Goal: Information Seeking & Learning: Learn about a topic

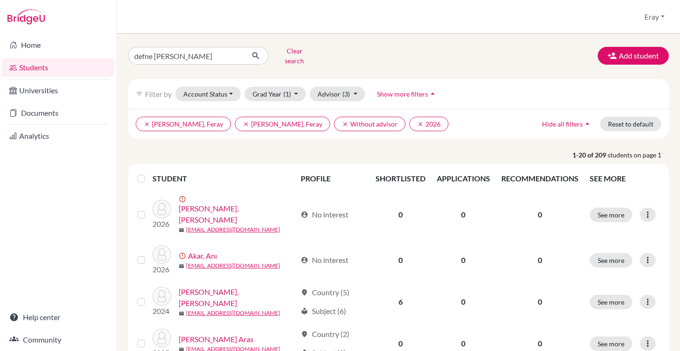
scroll to position [2, 0]
click at [212, 47] on input "defne alan" at bounding box center [186, 55] width 116 height 18
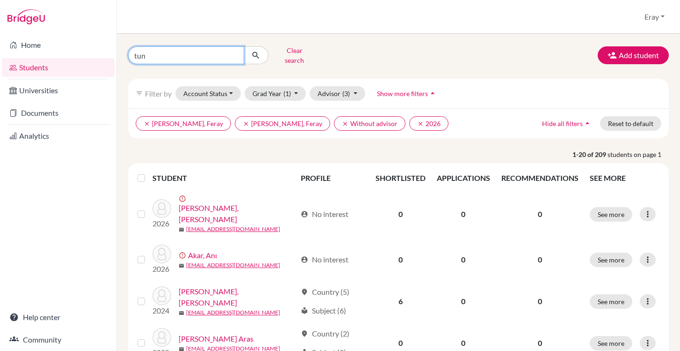
type input "tuna"
click button "submit" at bounding box center [256, 55] width 25 height 18
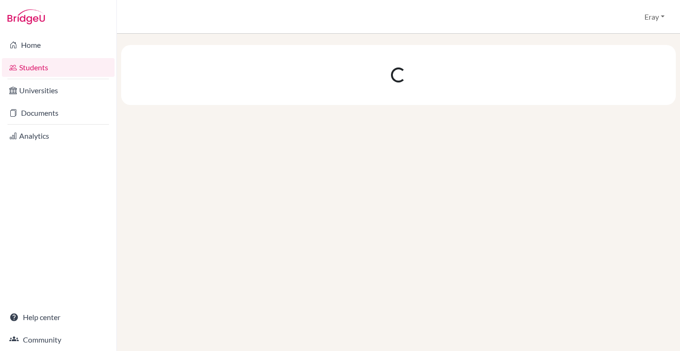
scroll to position [0, 0]
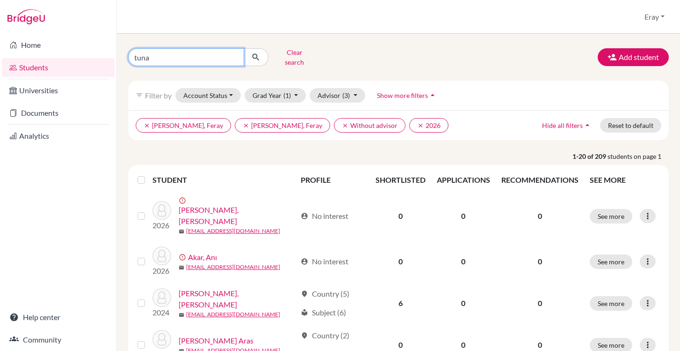
click at [208, 55] on input "tuna" at bounding box center [186, 57] width 116 height 18
type input "tuna nacar"
click button "submit" at bounding box center [256, 57] width 25 height 18
click at [627, 118] on button "Reset to default" at bounding box center [630, 125] width 61 height 15
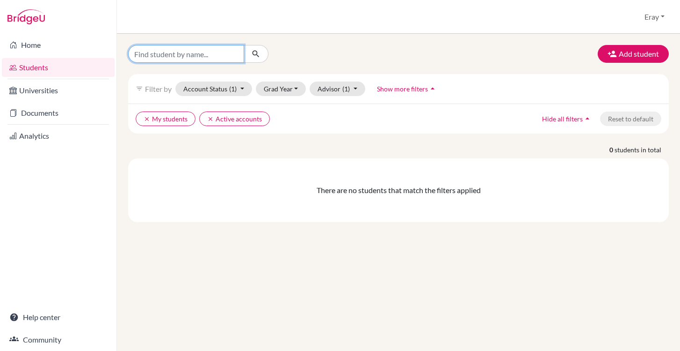
click at [238, 60] on input "Find student by name..." at bounding box center [186, 54] width 116 height 18
click at [313, 132] on div "clear My students clear Active accounts Hide all filters arrow_drop_up Reset to…" at bounding box center [398, 118] width 541 height 30
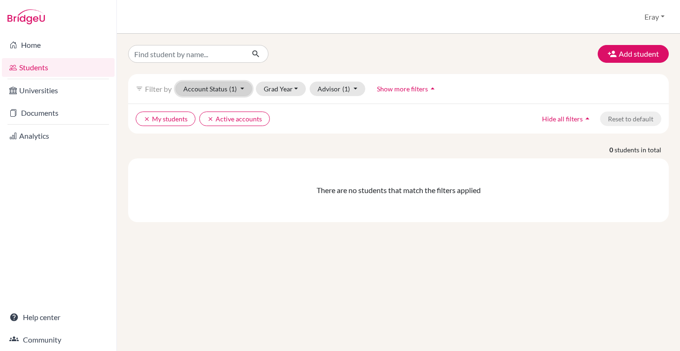
click at [225, 95] on button "Account Status (1)" at bounding box center [214, 88] width 77 height 15
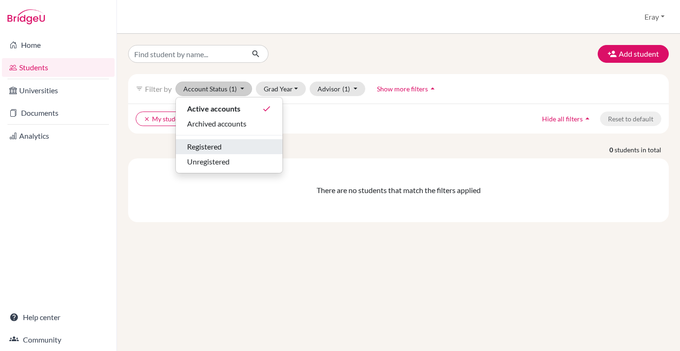
click at [249, 145] on div "Registered" at bounding box center [229, 146] width 84 height 11
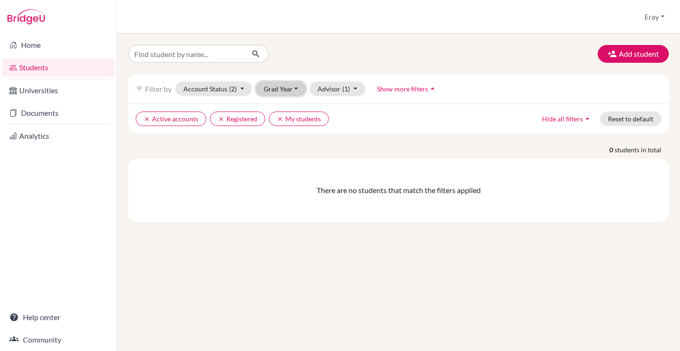
click at [287, 87] on button "Grad Year" at bounding box center [281, 88] width 51 height 15
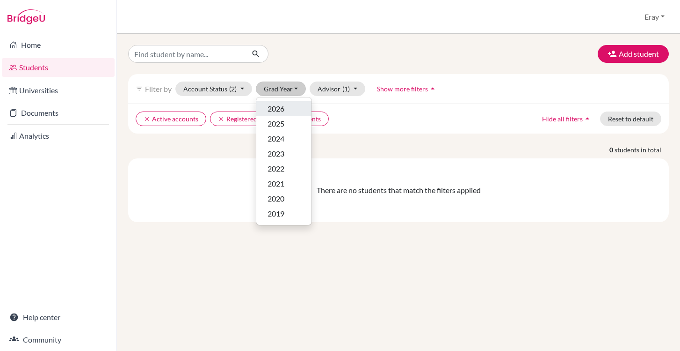
click at [291, 106] on div "2026" at bounding box center [284, 108] width 33 height 11
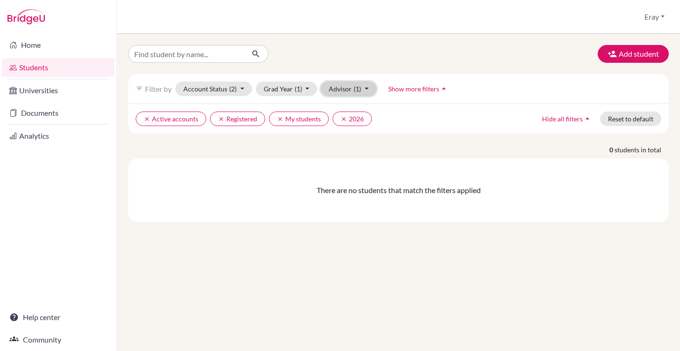
click at [348, 93] on button "Advisor (1)" at bounding box center [349, 88] width 56 height 15
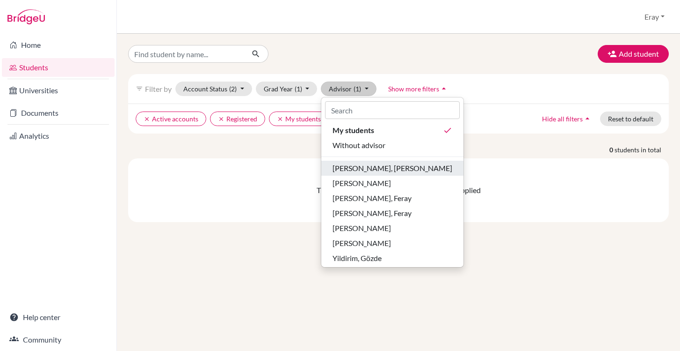
click at [383, 173] on span "[PERSON_NAME], [PERSON_NAME]" at bounding box center [393, 167] width 120 height 11
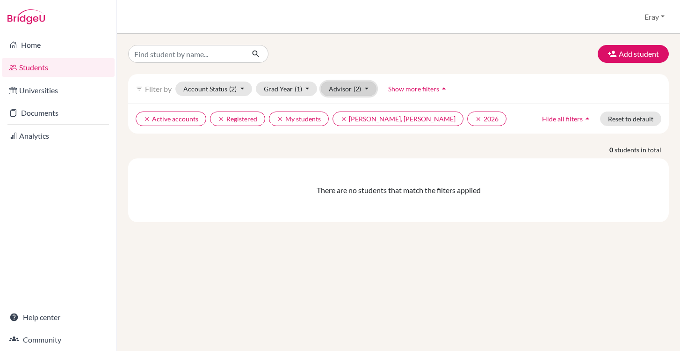
click at [360, 91] on span "(2)" at bounding box center [357, 89] width 7 height 8
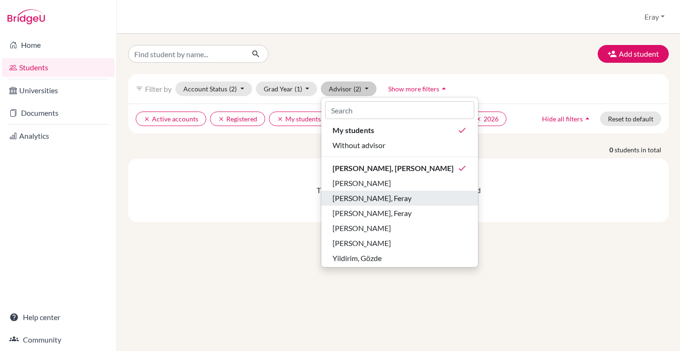
click at [381, 192] on span "[PERSON_NAME], Feray" at bounding box center [372, 197] width 79 height 11
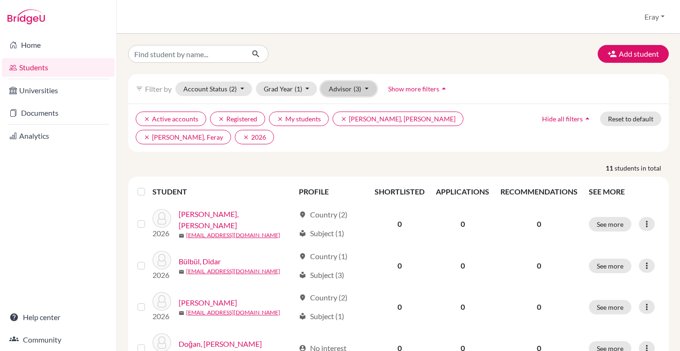
click at [355, 86] on span "(3)" at bounding box center [357, 89] width 7 height 8
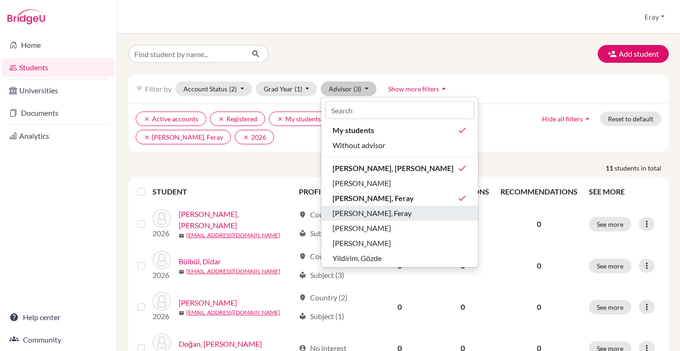
click at [389, 212] on span "[PERSON_NAME], Feray" at bounding box center [372, 212] width 79 height 11
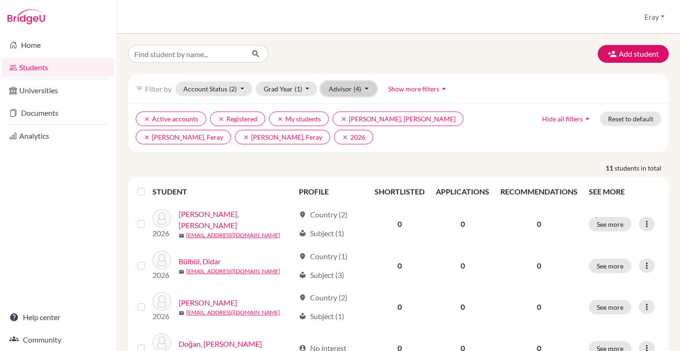
click at [349, 89] on button "Advisor (4)" at bounding box center [349, 88] width 56 height 15
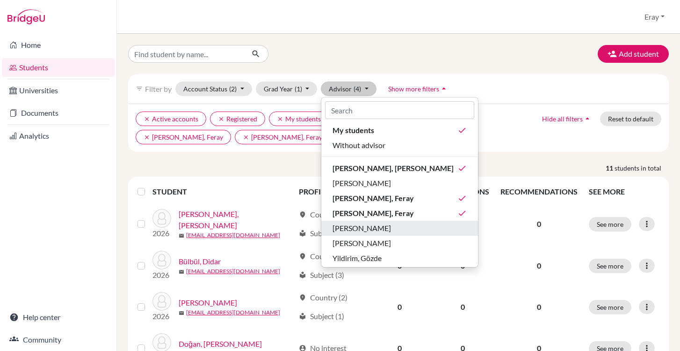
click at [380, 231] on span "Scroggins, Dale" at bounding box center [362, 227] width 59 height 11
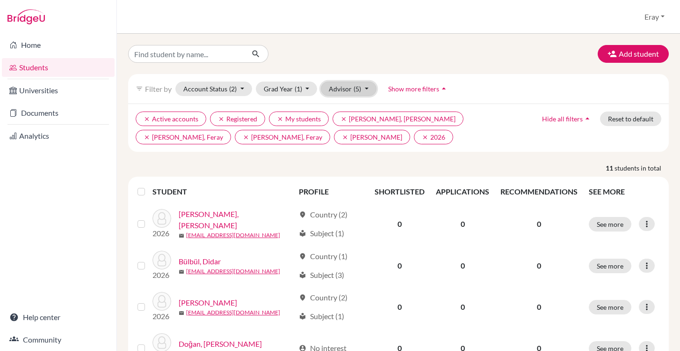
click at [352, 88] on button "Advisor (5)" at bounding box center [349, 88] width 56 height 15
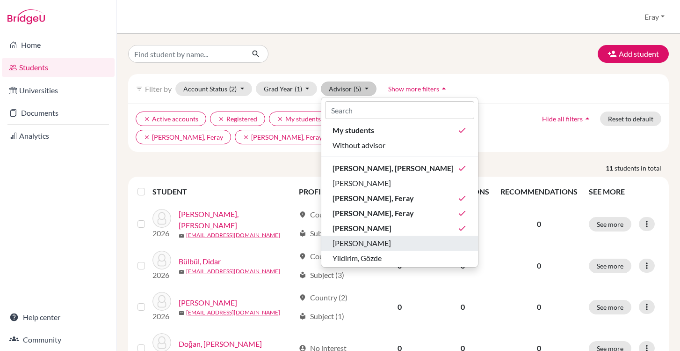
click at [376, 240] on div "West, John" at bounding box center [400, 242] width 134 height 11
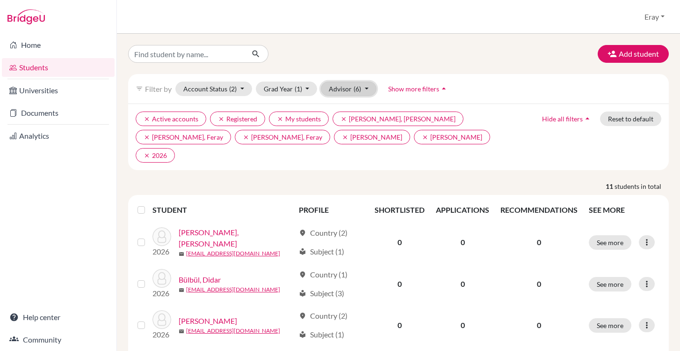
click at [348, 81] on button "Advisor (6)" at bounding box center [349, 88] width 56 height 15
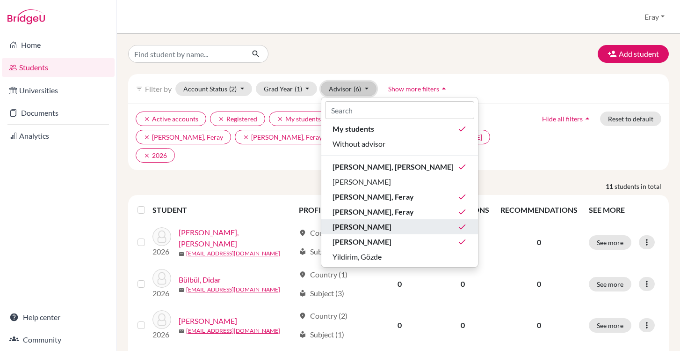
scroll to position [2, 0]
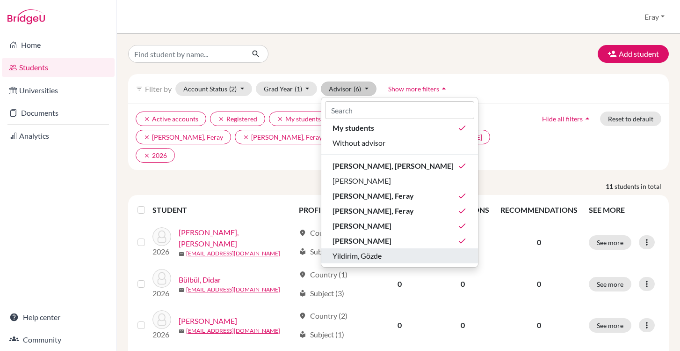
click at [382, 257] on span "Yildirim, Gözde" at bounding box center [357, 255] width 49 height 11
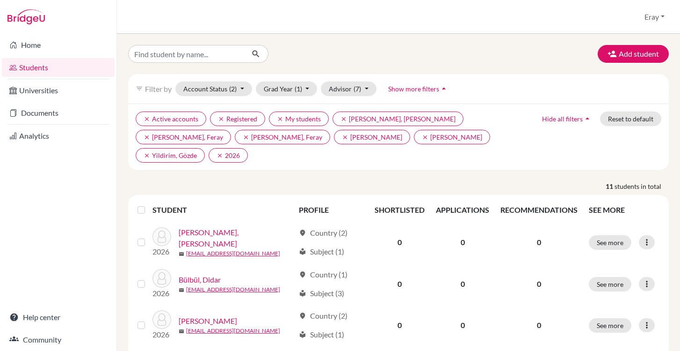
click at [356, 76] on div "filter_list Filter by Account Status (2) Active accounts done Archived accounts…" at bounding box center [398, 88] width 541 height 29
click at [358, 81] on button "Advisor (7)" at bounding box center [349, 88] width 56 height 15
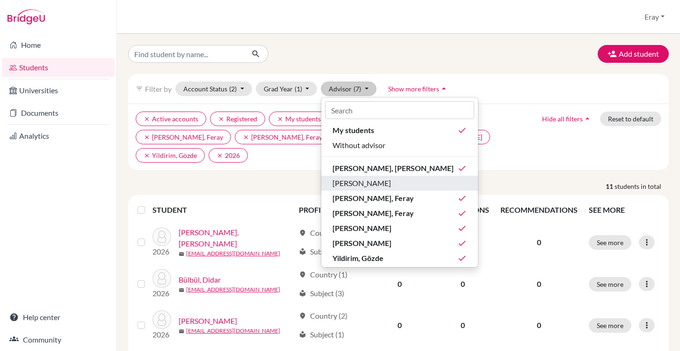
click at [391, 178] on div "[PERSON_NAME]" at bounding box center [400, 182] width 134 height 11
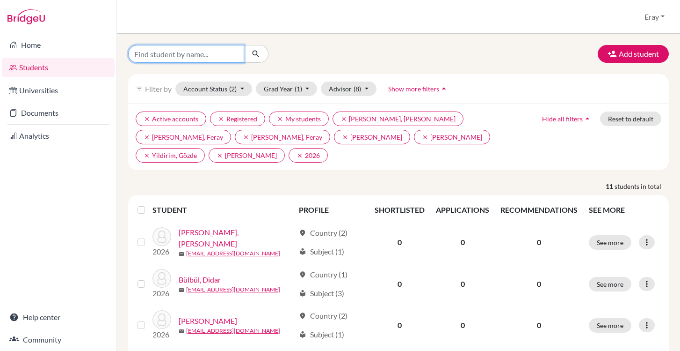
click at [223, 56] on input "Find student by name..." at bounding box center [186, 54] width 116 height 18
type input "tuna"
click button "submit" at bounding box center [256, 54] width 25 height 18
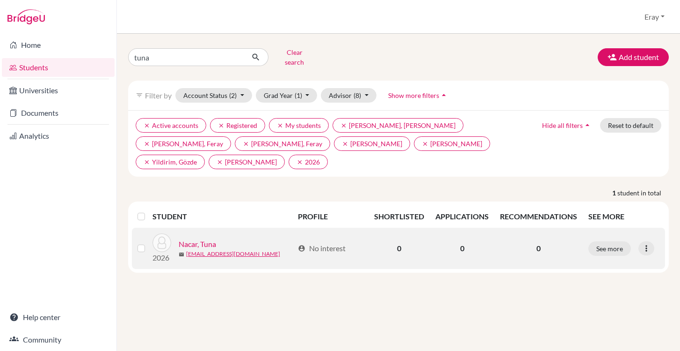
click at [197, 238] on link "Nacar, Tuna" at bounding box center [197, 243] width 37 height 11
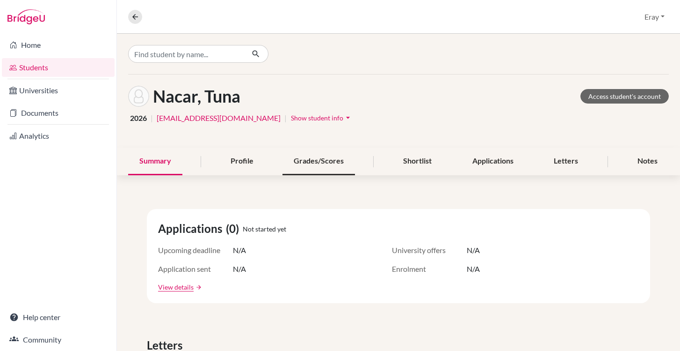
click at [326, 159] on div "Grades/Scores" at bounding box center [319, 161] width 73 height 28
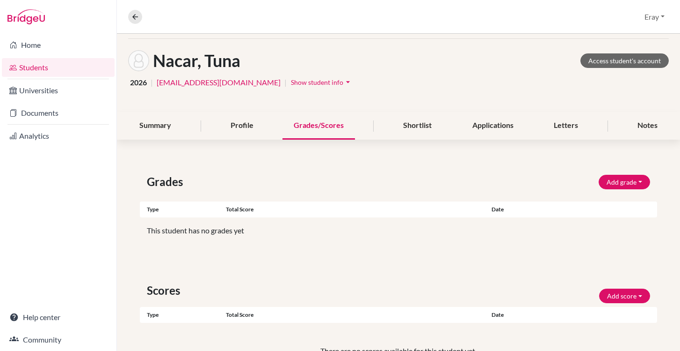
scroll to position [11, 0]
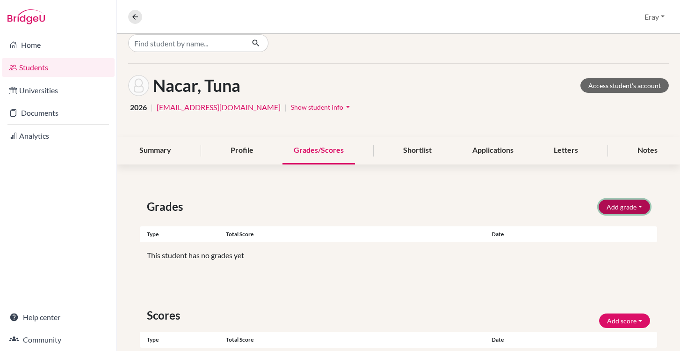
click at [613, 210] on button "Add grade" at bounding box center [624, 206] width 51 height 15
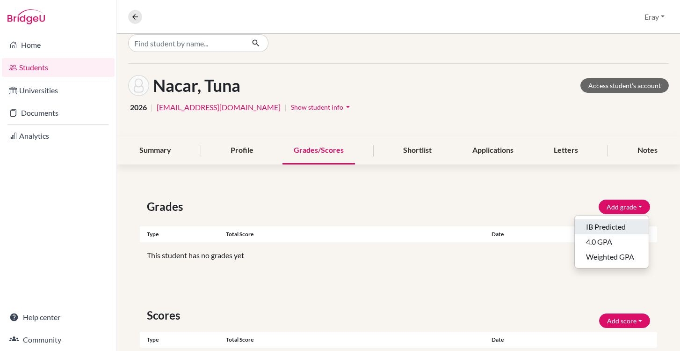
click at [611, 222] on button "IB Predicted" at bounding box center [612, 226] width 74 height 15
select select "HL"
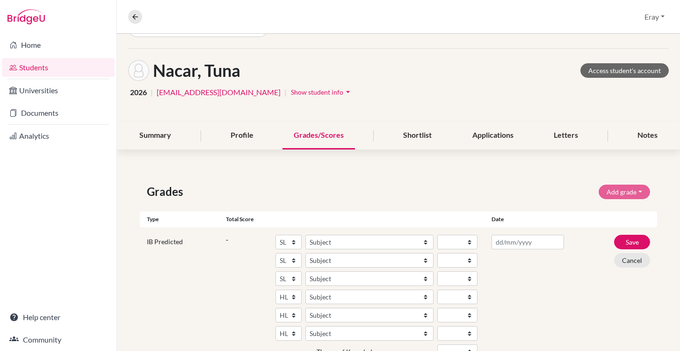
scroll to position [79, 0]
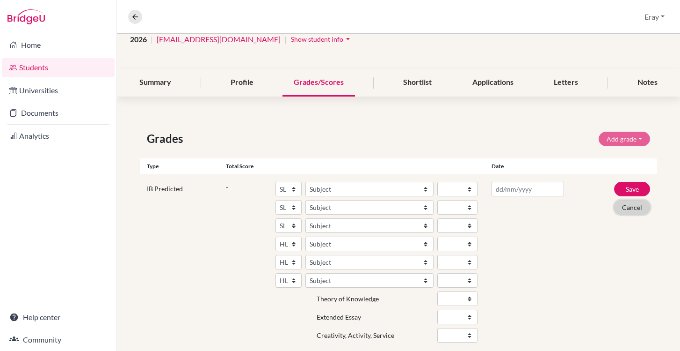
click at [626, 213] on button "Cancel" at bounding box center [632, 207] width 36 height 15
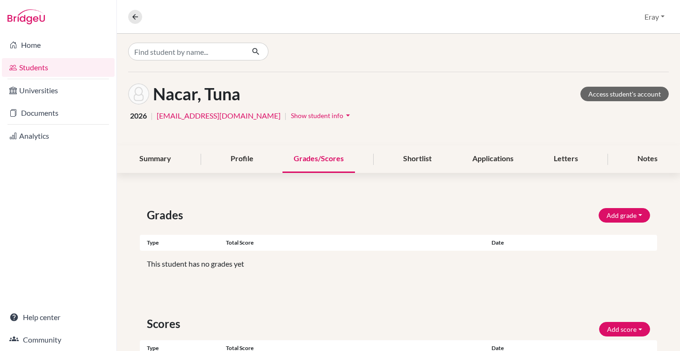
scroll to position [0, 0]
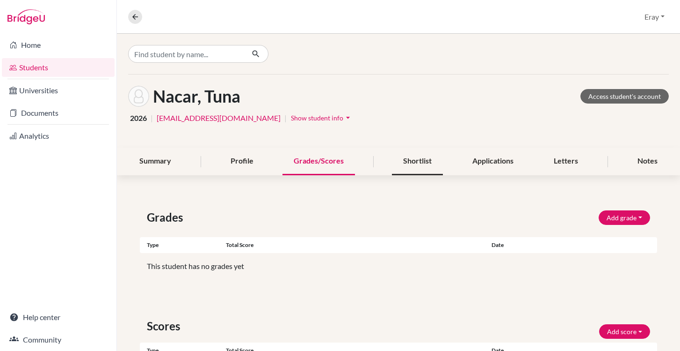
click at [426, 160] on div "Shortlist" at bounding box center [417, 161] width 51 height 28
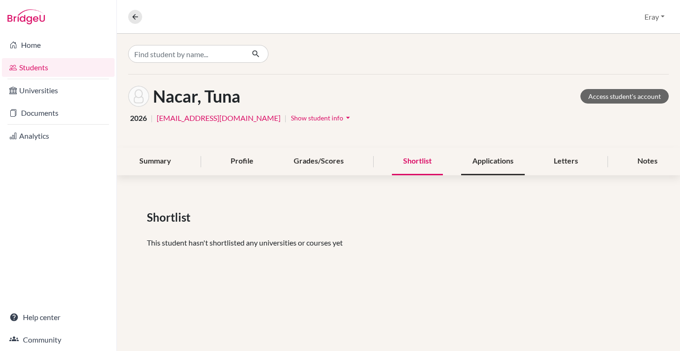
click at [490, 158] on div "Applications" at bounding box center [493, 161] width 64 height 28
click at [574, 160] on div "Letters" at bounding box center [566, 161] width 47 height 28
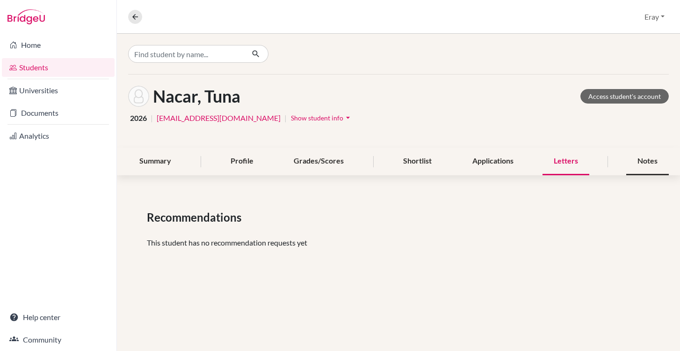
click at [645, 164] on div "Notes" at bounding box center [648, 161] width 43 height 28
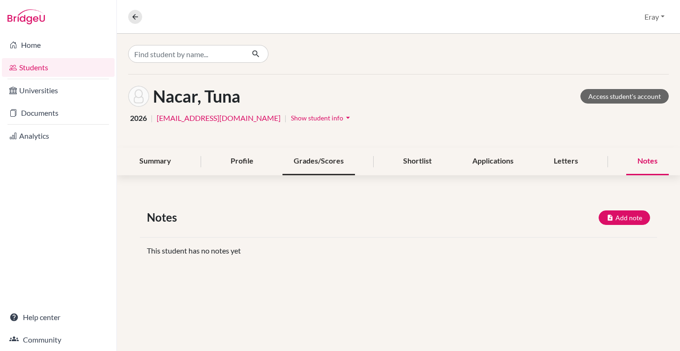
click at [341, 166] on div "Grades/Scores" at bounding box center [319, 161] width 73 height 28
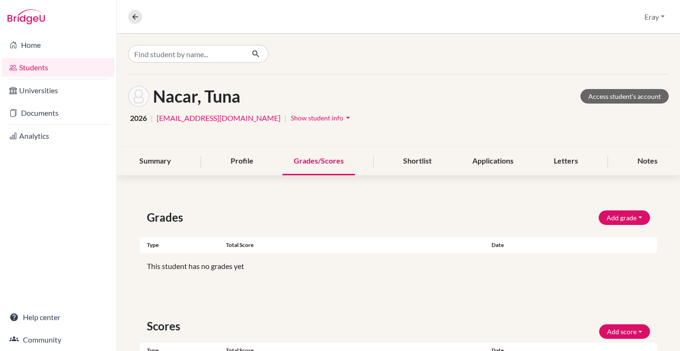
click at [614, 151] on div "Summary Profile Grades/Scores Shortlist Applications Letters Notes" at bounding box center [398, 161] width 541 height 28
click at [627, 158] on div "Notes" at bounding box center [648, 161] width 43 height 28
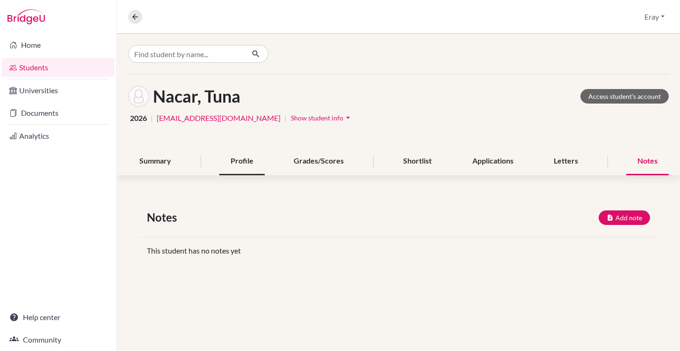
click at [239, 154] on div "Profile" at bounding box center [241, 161] width 45 height 28
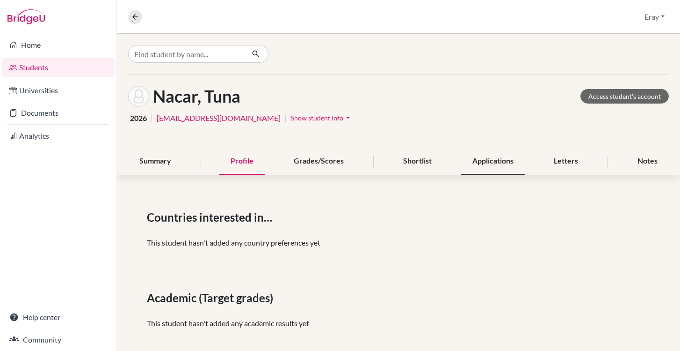
click at [495, 162] on div "Applications" at bounding box center [493, 161] width 64 height 28
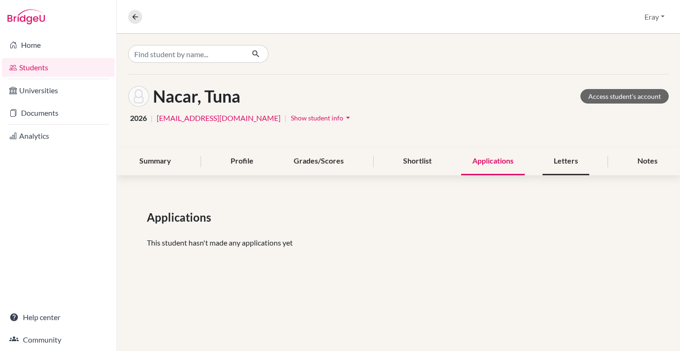
click at [584, 165] on div "Letters" at bounding box center [566, 161] width 47 height 28
click at [651, 162] on div "Notes" at bounding box center [648, 161] width 43 height 28
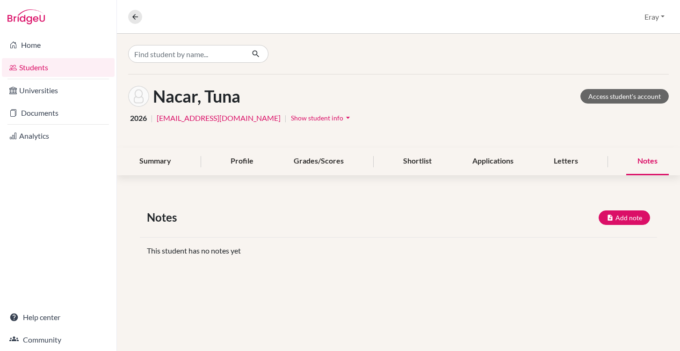
click at [194, 156] on div "Summary Profile Grades/Scores Shortlist Applications Letters Notes" at bounding box center [398, 161] width 541 height 28
click at [178, 160] on div "Summary" at bounding box center [155, 161] width 54 height 28
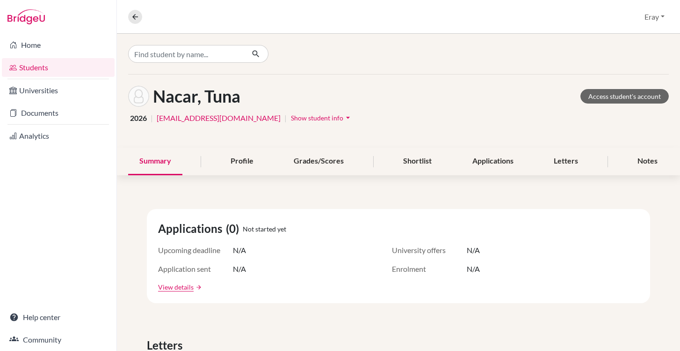
click at [291, 117] on span "Show student info" at bounding box center [317, 118] width 52 height 8
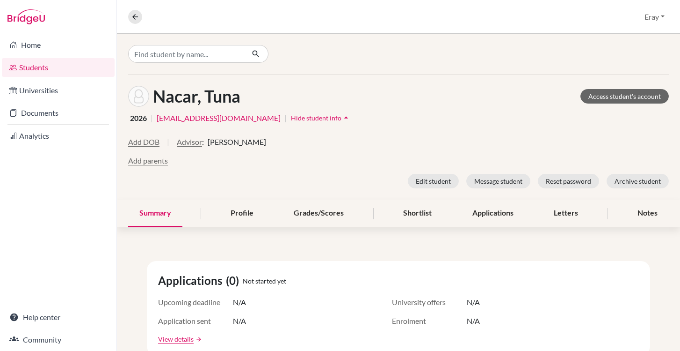
click at [291, 117] on span "Hide student info" at bounding box center [316, 118] width 51 height 8
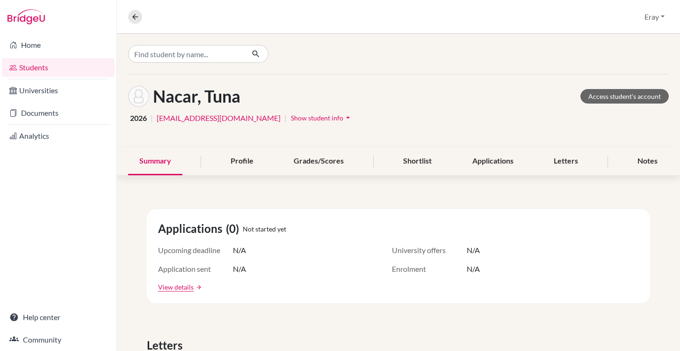
click at [291, 117] on span "Show student info" at bounding box center [317, 118] width 52 height 8
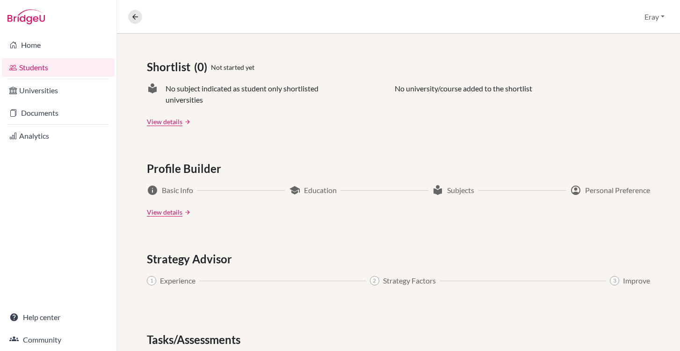
scroll to position [525, 0]
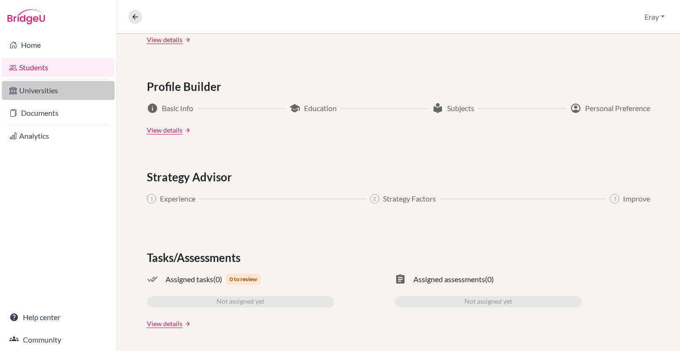
click at [62, 98] on link "Universities" at bounding box center [58, 90] width 113 height 19
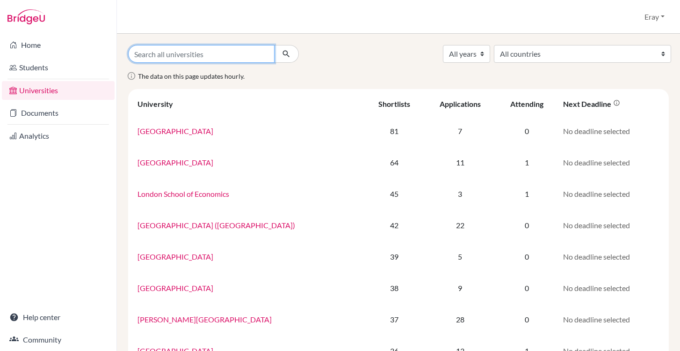
click at [248, 57] on input "Search all universities" at bounding box center [201, 54] width 146 height 18
type input "oxford"
click at [274, 45] on button "submit" at bounding box center [286, 54] width 25 height 18
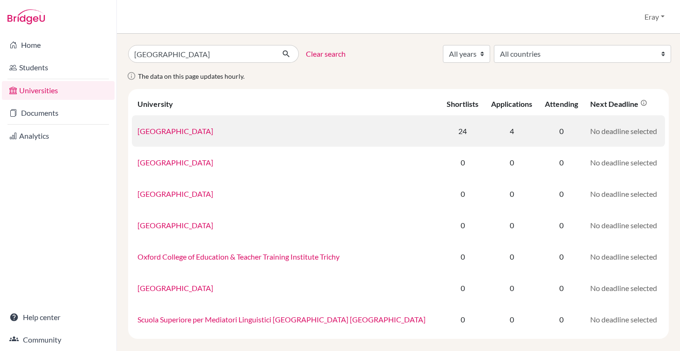
click at [196, 132] on link "University of Oxford" at bounding box center [176, 130] width 76 height 9
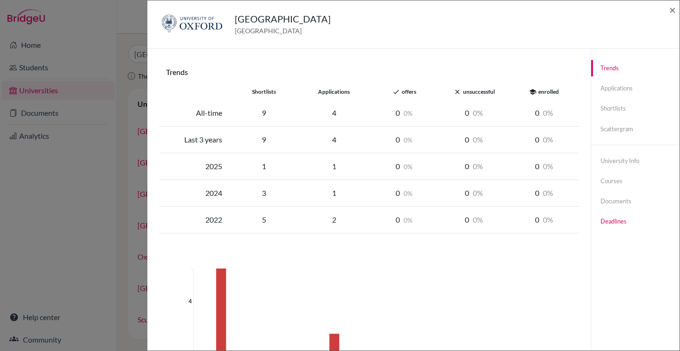
click at [612, 219] on link "Deadlines" at bounding box center [636, 221] width 88 height 16
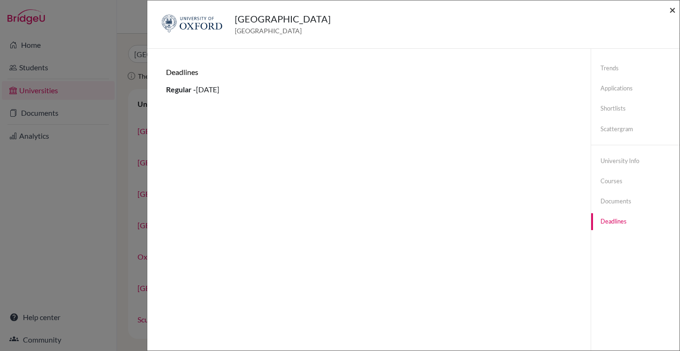
click at [675, 11] on span "×" at bounding box center [673, 10] width 7 height 14
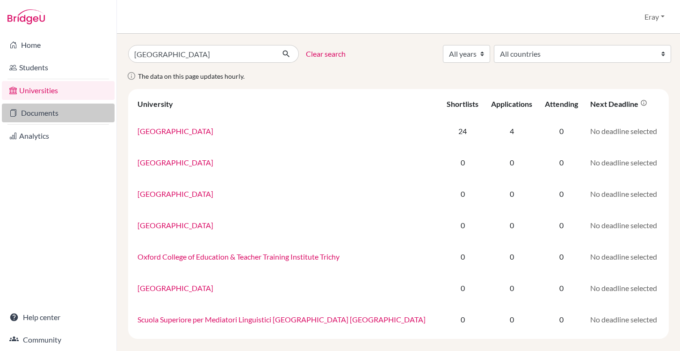
click at [86, 114] on link "Documents" at bounding box center [58, 112] width 113 height 19
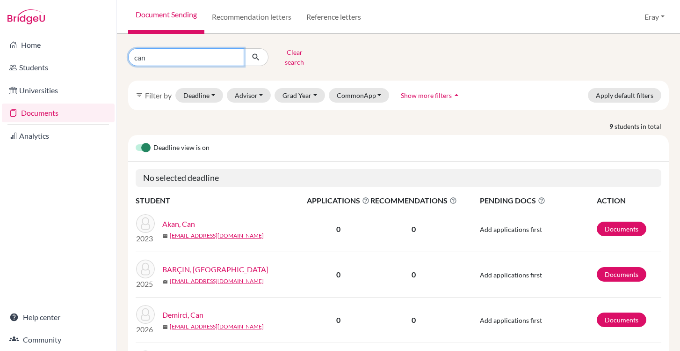
click at [208, 60] on input "can" at bounding box center [186, 57] width 116 height 18
type input "c"
type input "tuna"
click button "submit" at bounding box center [256, 57] width 25 height 18
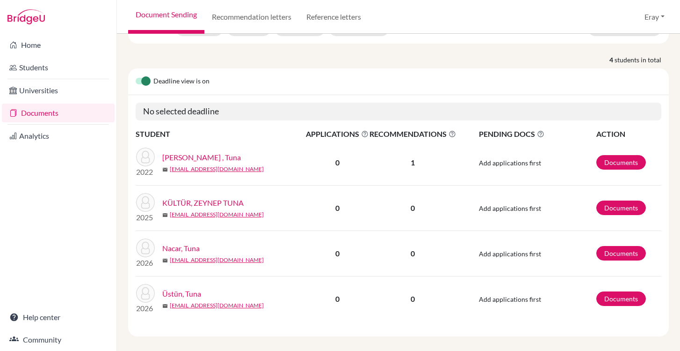
click at [511, 249] on span "Add applications first" at bounding box center [510, 253] width 62 height 8
click at [615, 246] on link "Documents" at bounding box center [622, 253] width 50 height 15
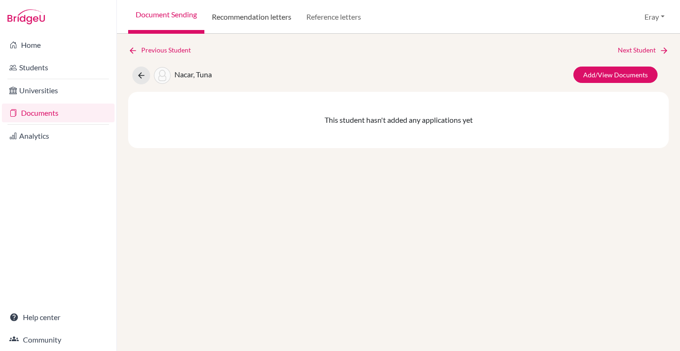
click at [262, 17] on link "Recommendation letters" at bounding box center [252, 17] width 95 height 34
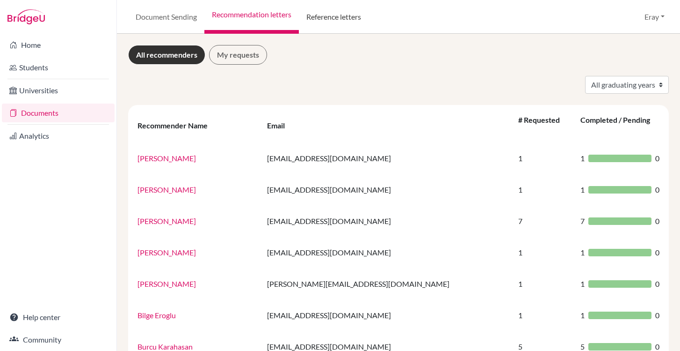
click at [327, 18] on link "Reference letters" at bounding box center [334, 17] width 70 height 34
click at [227, 52] on link "My requests" at bounding box center [238, 55] width 58 height 20
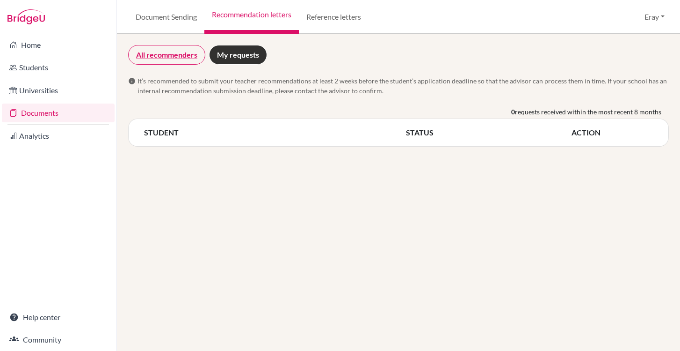
click at [171, 51] on link "All recommenders" at bounding box center [166, 55] width 77 height 20
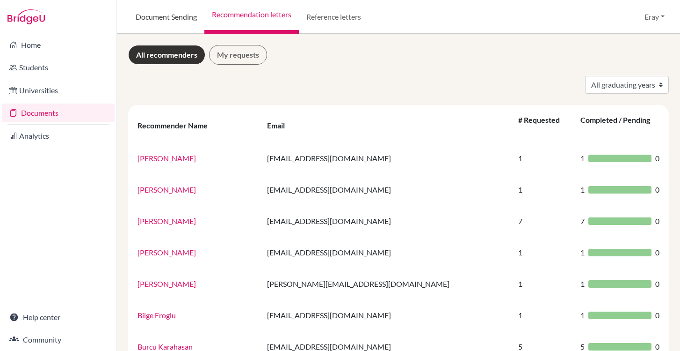
click at [186, 22] on link "Document Sending" at bounding box center [166, 17] width 76 height 34
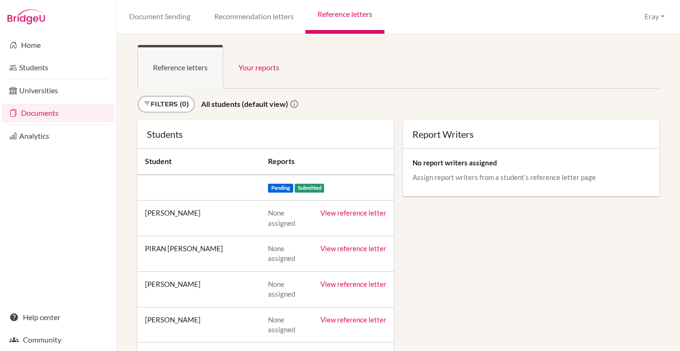
click at [349, 216] on link "View reference letter" at bounding box center [354, 212] width 66 height 8
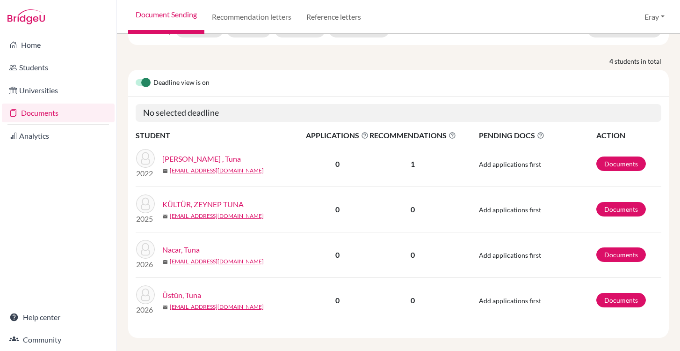
scroll to position [67, 0]
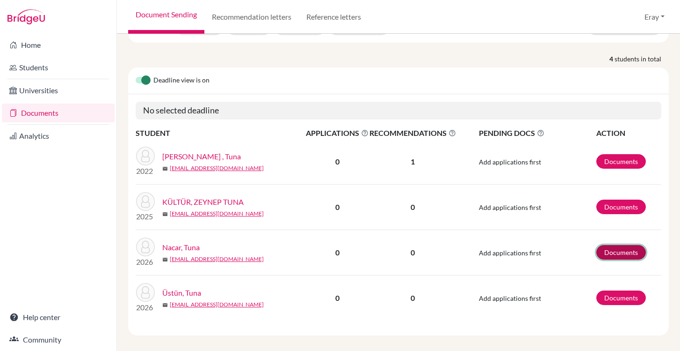
click at [618, 245] on link "Documents" at bounding box center [622, 252] width 50 height 15
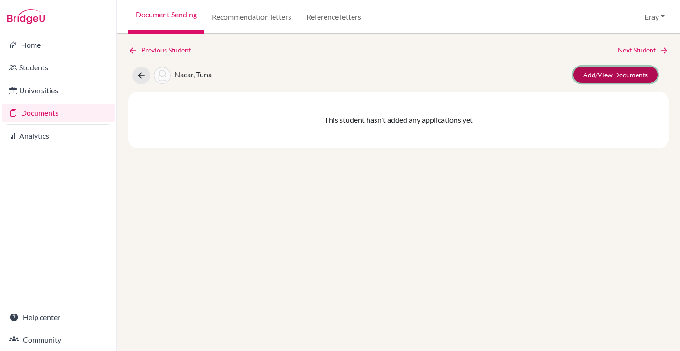
click at [626, 73] on link "Add/View Documents" at bounding box center [616, 74] width 84 height 16
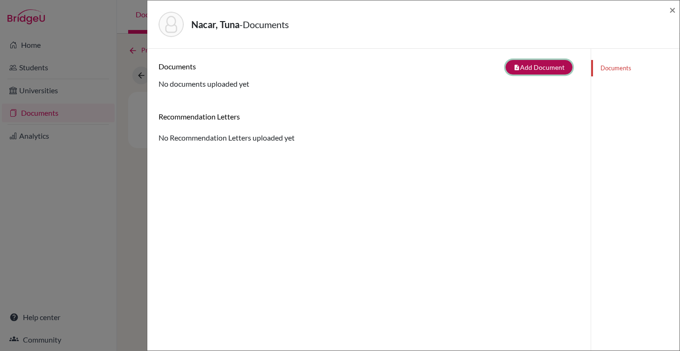
click at [519, 72] on button "note_add Add Document" at bounding box center [539, 67] width 67 height 15
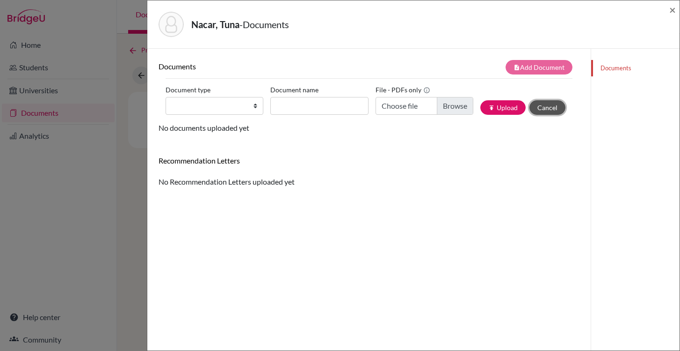
click at [546, 107] on button "Cancel" at bounding box center [548, 107] width 36 height 15
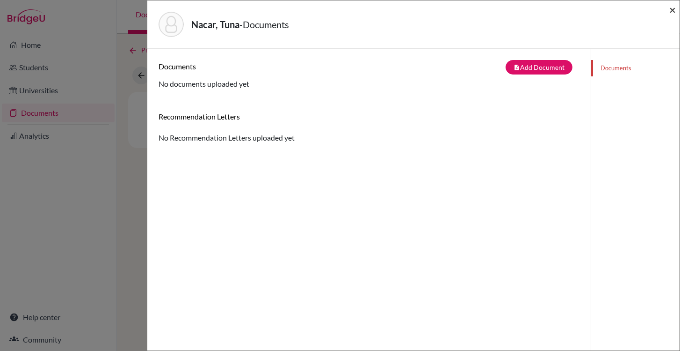
click at [673, 11] on span "×" at bounding box center [673, 10] width 7 height 14
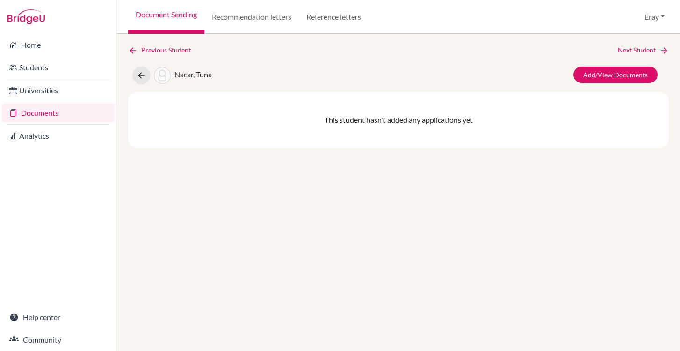
click at [34, 113] on link "Documents" at bounding box center [58, 112] width 113 height 19
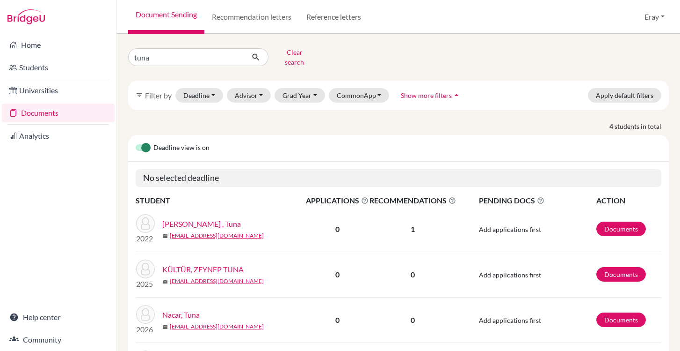
click at [38, 130] on link "Analytics" at bounding box center [58, 135] width 113 height 19
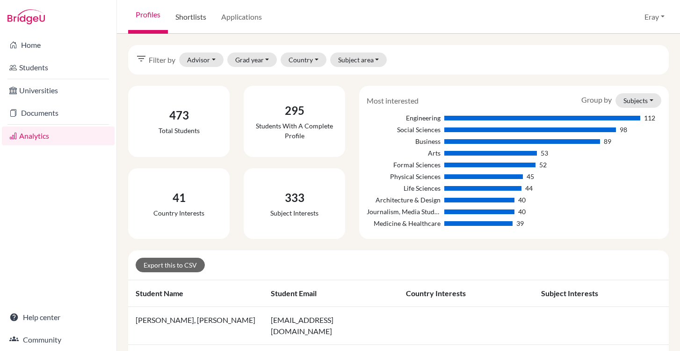
click at [209, 23] on link "Shortlists" at bounding box center [191, 17] width 46 height 34
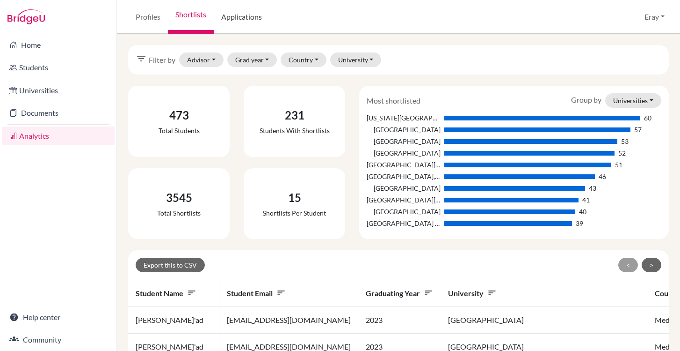
click at [244, 18] on link "Applications" at bounding box center [242, 17] width 56 height 34
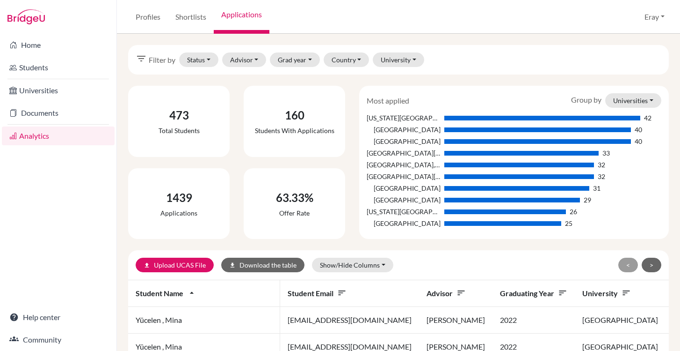
click at [558, 291] on icon "sort" at bounding box center [562, 292] width 9 height 9
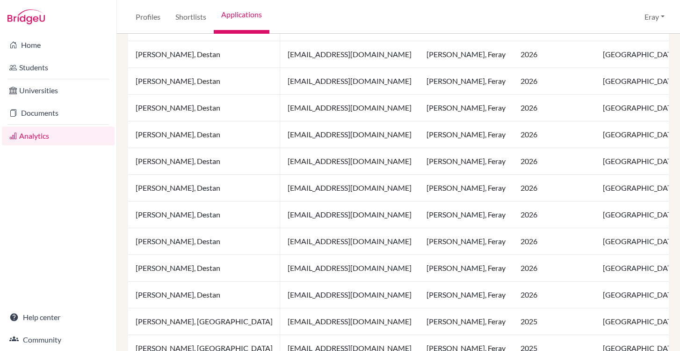
scroll to position [678, 0]
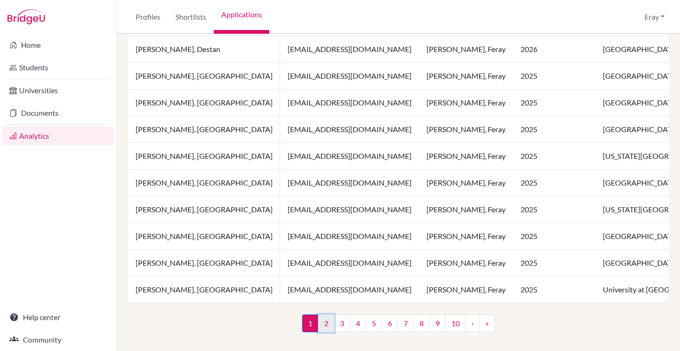
click at [325, 322] on link "2" at bounding box center [326, 323] width 16 height 18
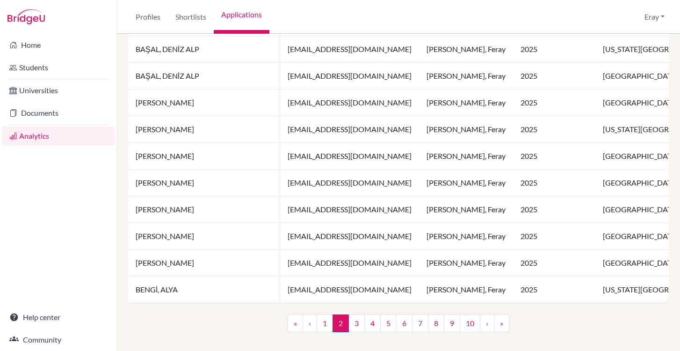
scroll to position [678, 0]
click at [358, 323] on link "3" at bounding box center [357, 323] width 16 height 18
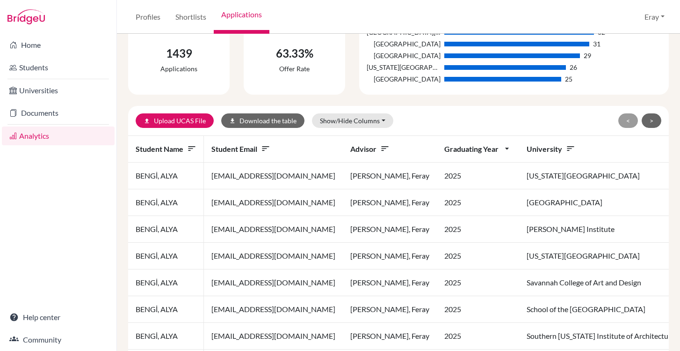
scroll to position [678, 0]
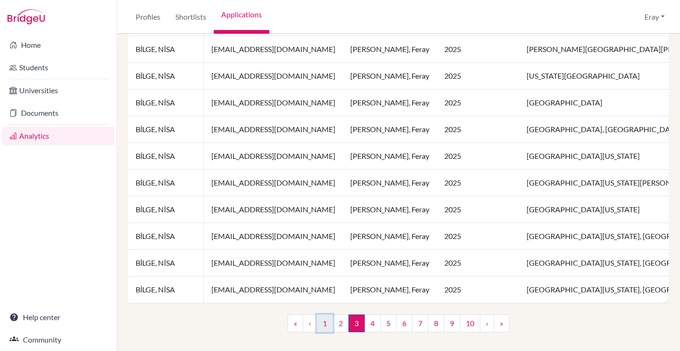
click at [319, 323] on link "1" at bounding box center [325, 323] width 16 height 18
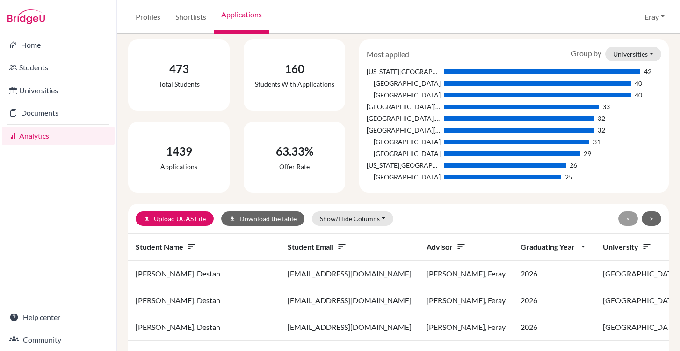
scroll to position [56, 0]
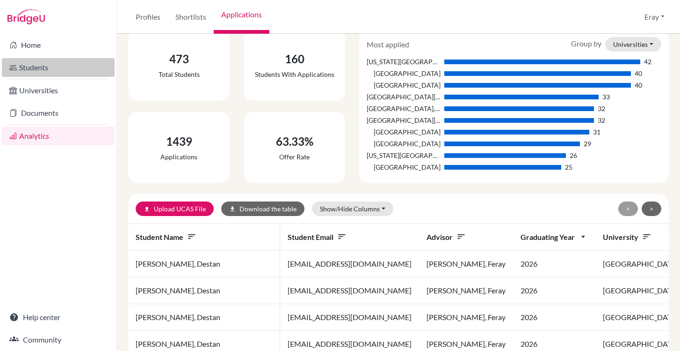
click at [62, 66] on link "Students" at bounding box center [58, 67] width 113 height 19
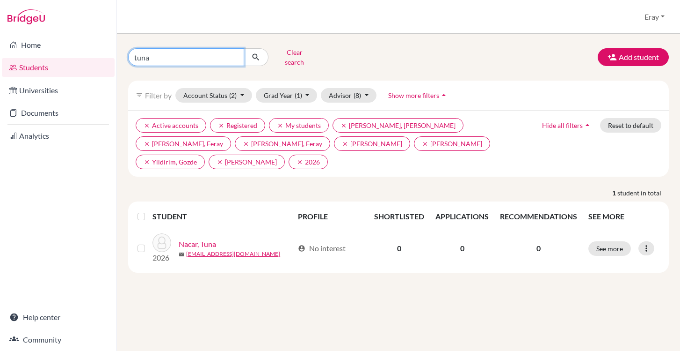
click at [237, 54] on input "tuna" at bounding box center [186, 57] width 116 height 18
drag, startPoint x: 236, startPoint y: 55, endPoint x: 233, endPoint y: 51, distance: 5.0
click at [234, 53] on input "tuna" at bounding box center [186, 57] width 116 height 18
click at [233, 51] on input "Find student by name..." at bounding box center [186, 57] width 116 height 18
click at [256, 54] on icon "submit" at bounding box center [255, 56] width 9 height 9
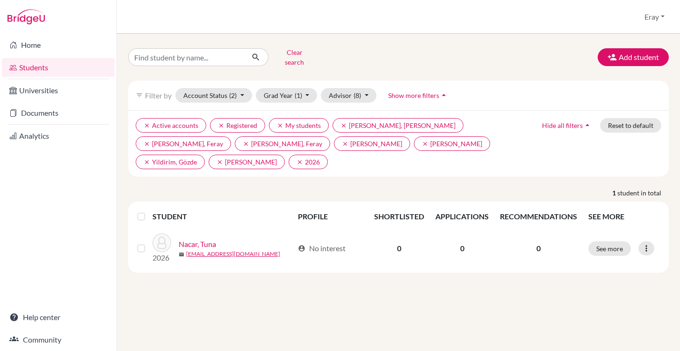
click at [52, 69] on link "Students" at bounding box center [58, 67] width 113 height 19
click at [291, 57] on button "Clear search" at bounding box center [295, 57] width 52 height 24
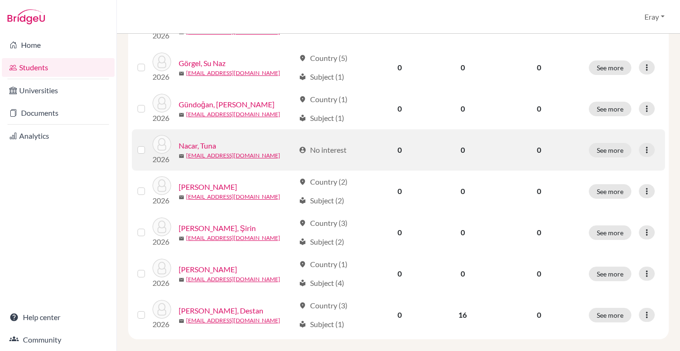
scroll to position [350, 0]
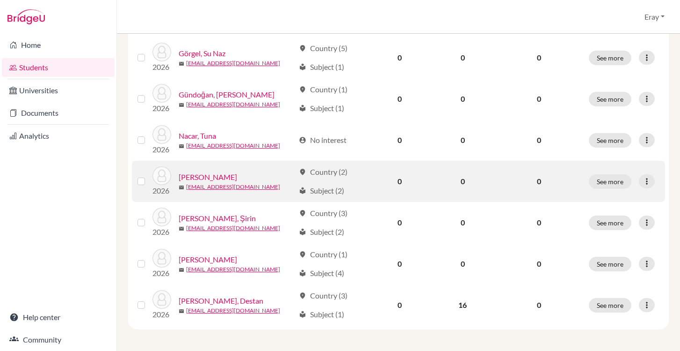
click at [212, 173] on link "[PERSON_NAME]" at bounding box center [208, 176] width 59 height 11
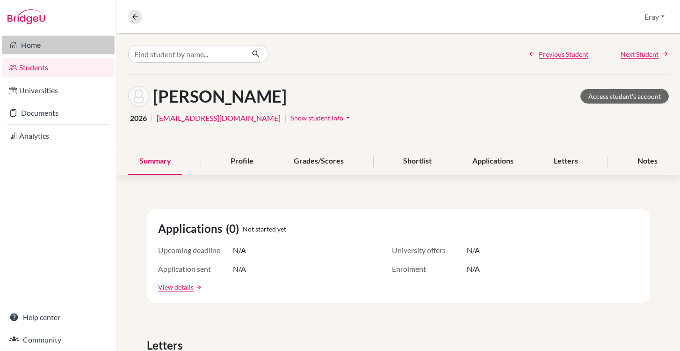
click at [74, 51] on link "Home" at bounding box center [58, 45] width 113 height 19
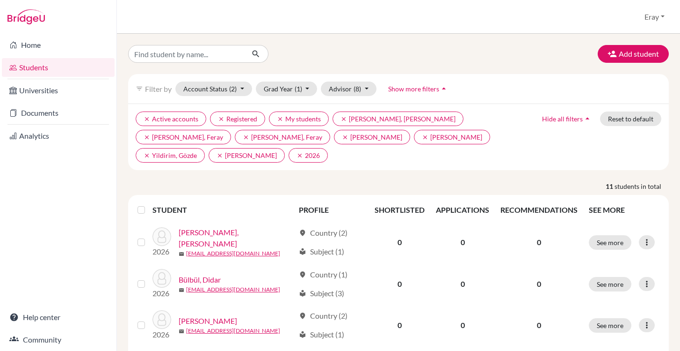
click at [428, 91] on span "Show more filters" at bounding box center [413, 89] width 51 height 8
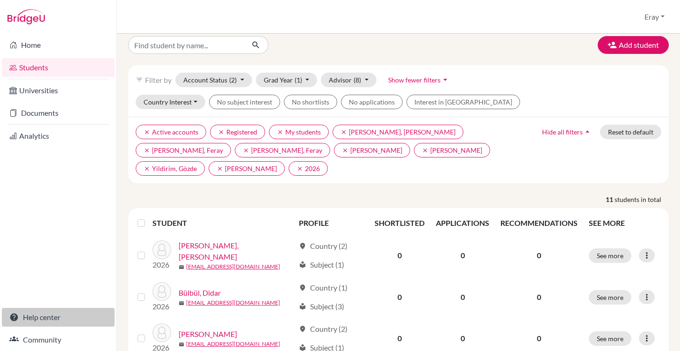
scroll to position [13, 0]
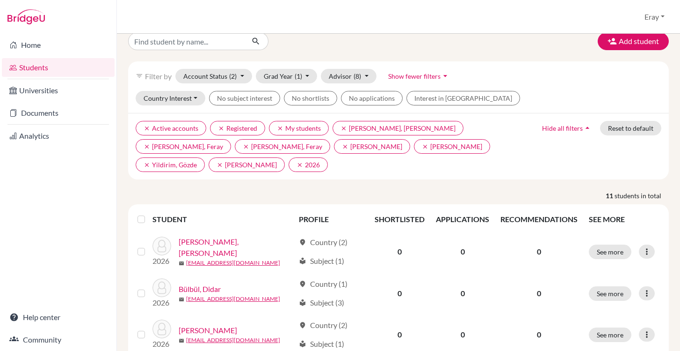
click at [413, 83] on div "filter_list Filter by Account Status (2) Active accounts done Archived accounts…" at bounding box center [398, 75] width 541 height 29
click at [420, 75] on span "Show fewer filters" at bounding box center [414, 76] width 52 height 8
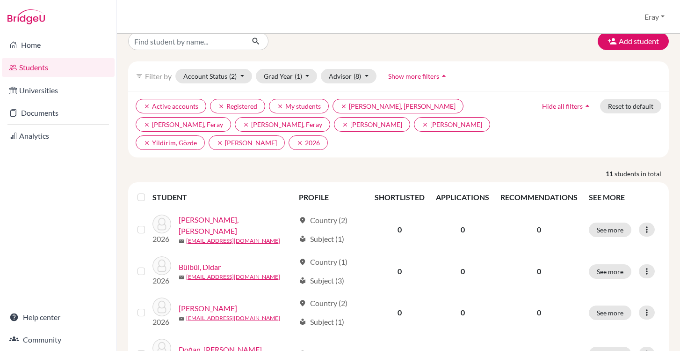
click at [422, 75] on span "Show more filters" at bounding box center [413, 76] width 51 height 8
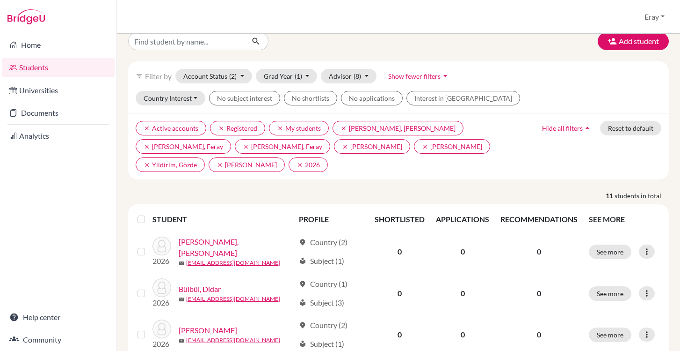
click at [422, 75] on span "Show fewer filters" at bounding box center [414, 76] width 52 height 8
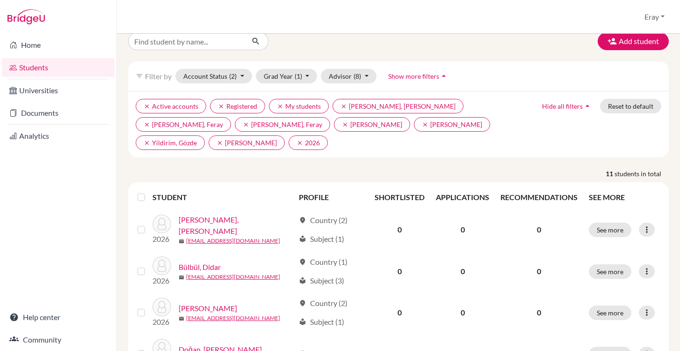
click at [422, 75] on span "Show more filters" at bounding box center [413, 76] width 51 height 8
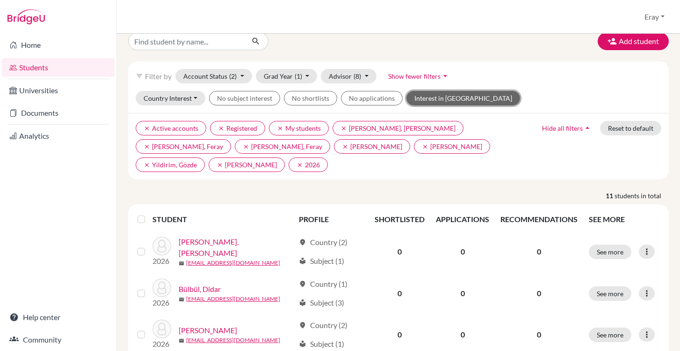
click at [452, 98] on button "Interest in [GEOGRAPHIC_DATA]" at bounding box center [464, 98] width 114 height 15
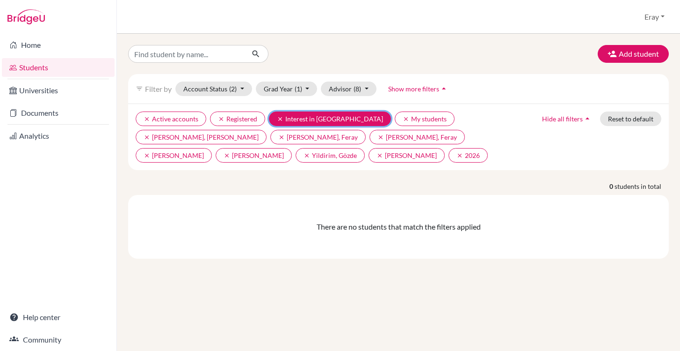
click at [279, 120] on icon "clear" at bounding box center [280, 119] width 7 height 7
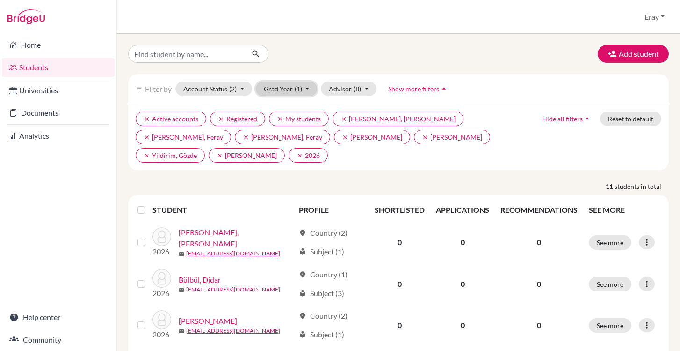
click at [295, 92] on span "(1)" at bounding box center [298, 89] width 7 height 8
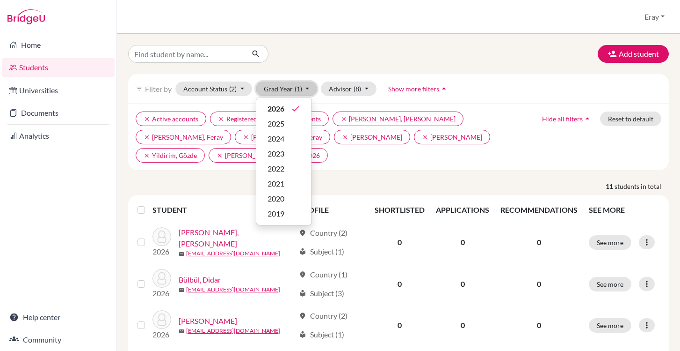
click at [295, 92] on span "(1)" at bounding box center [298, 89] width 7 height 8
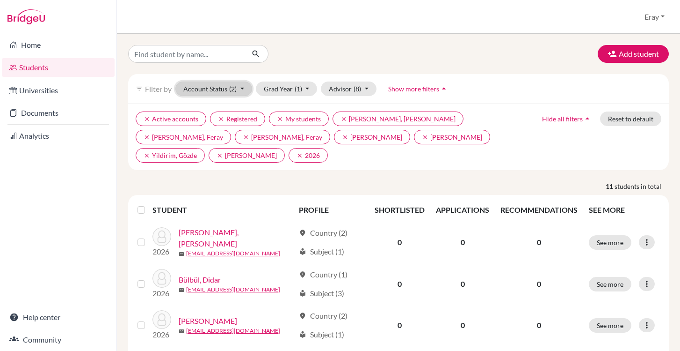
click at [214, 88] on button "Account Status (2)" at bounding box center [214, 88] width 77 height 15
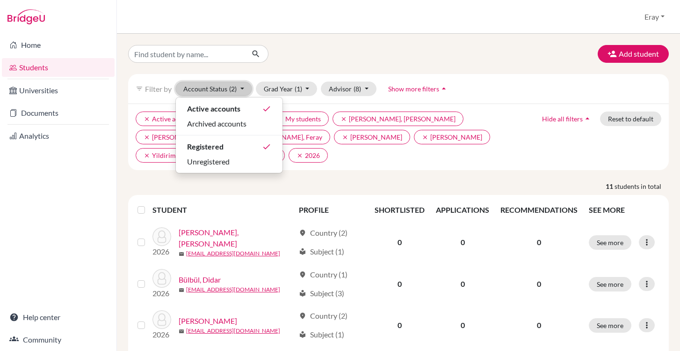
click at [214, 88] on button "Account Status (2)" at bounding box center [214, 88] width 77 height 15
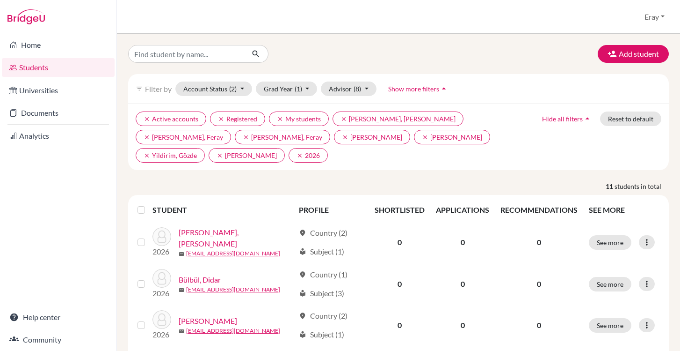
click at [149, 92] on span "Filter by" at bounding box center [158, 88] width 27 height 9
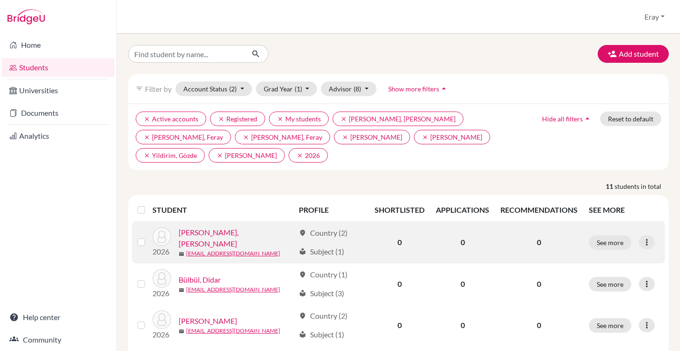
click at [632, 248] on div "See more Edit student Send Message Reset Password" at bounding box center [624, 242] width 71 height 15
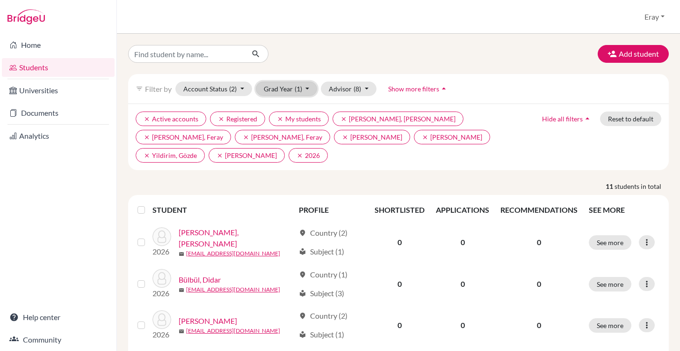
click at [293, 92] on button "Grad Year (1)" at bounding box center [287, 88] width 62 height 15
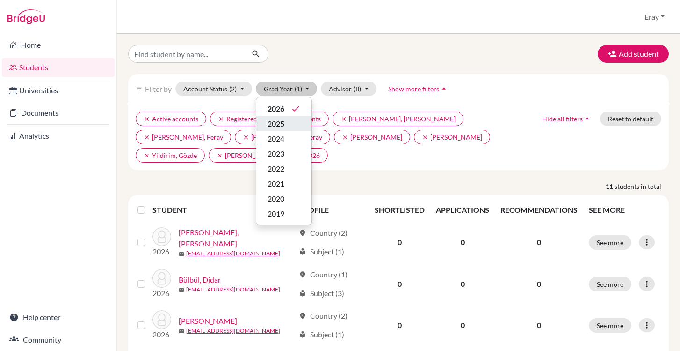
click at [280, 125] on span "2025" at bounding box center [276, 123] width 17 height 11
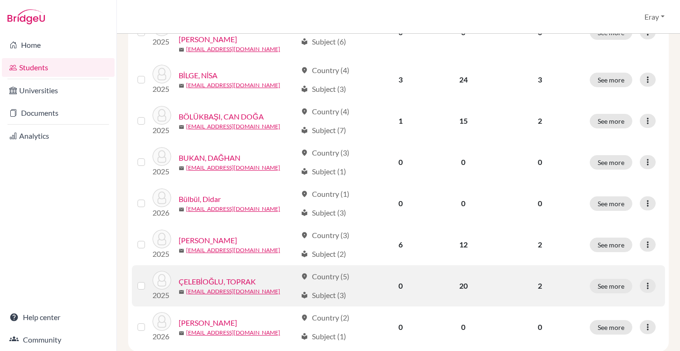
scroll to position [758, 0]
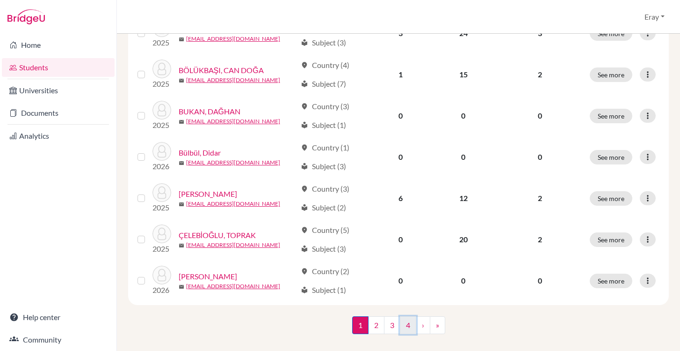
click at [410, 316] on link "4" at bounding box center [408, 325] width 16 height 18
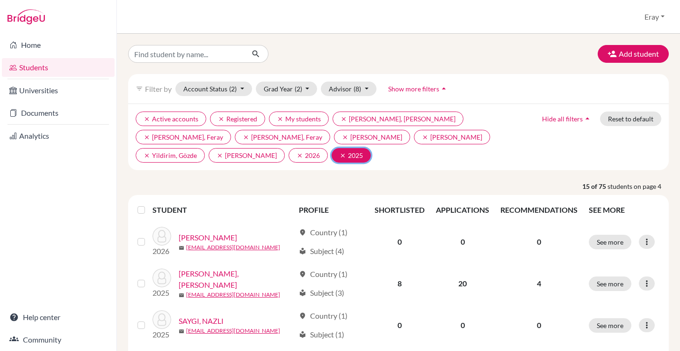
click at [340, 154] on icon "clear" at bounding box center [343, 155] width 7 height 7
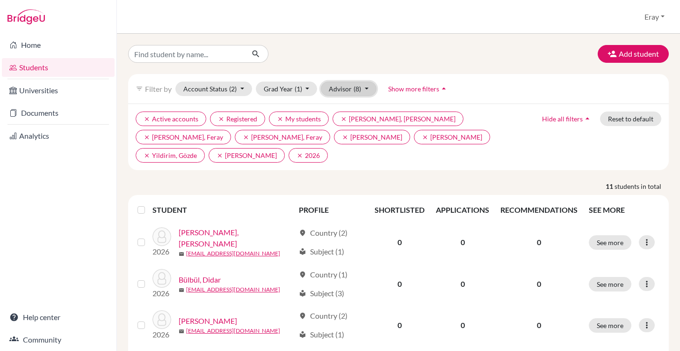
click at [358, 93] on button "Advisor (8)" at bounding box center [349, 88] width 56 height 15
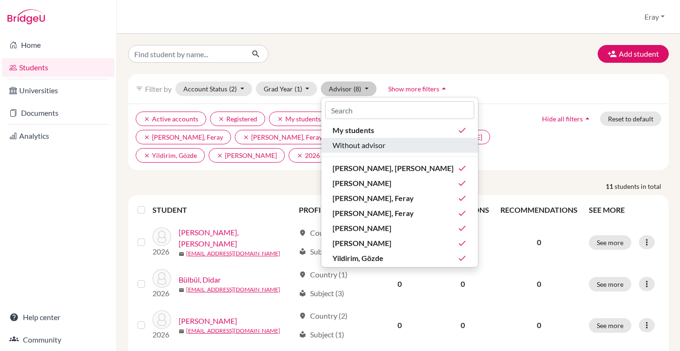
click at [372, 146] on span "Without advisor" at bounding box center [359, 144] width 53 height 11
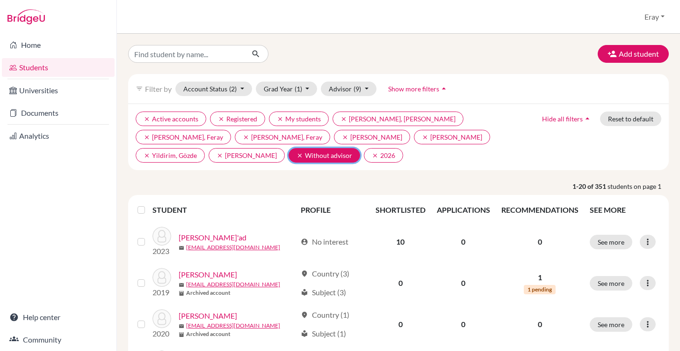
click at [289, 154] on button "clear Without advisor" at bounding box center [325, 155] width 72 height 15
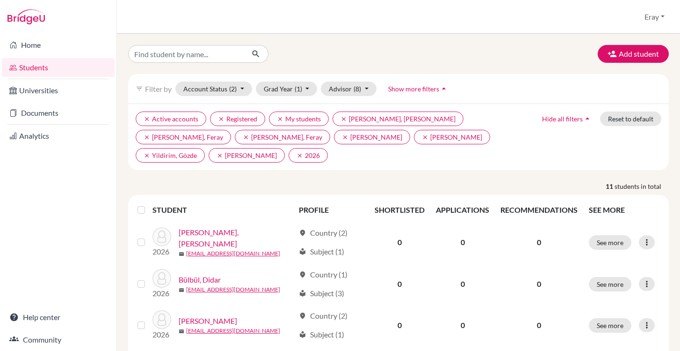
click at [572, 119] on span "Hide all filters" at bounding box center [562, 119] width 41 height 8
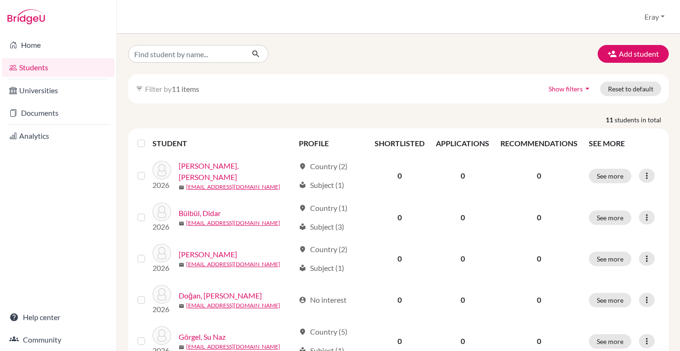
click at [559, 87] on span "Show filters" at bounding box center [566, 89] width 34 height 8
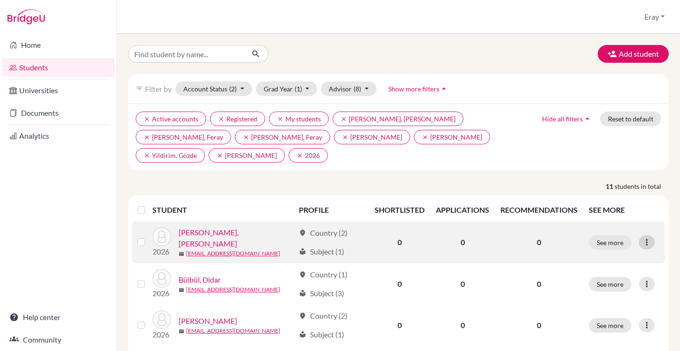
click at [646, 242] on div at bounding box center [647, 242] width 16 height 14
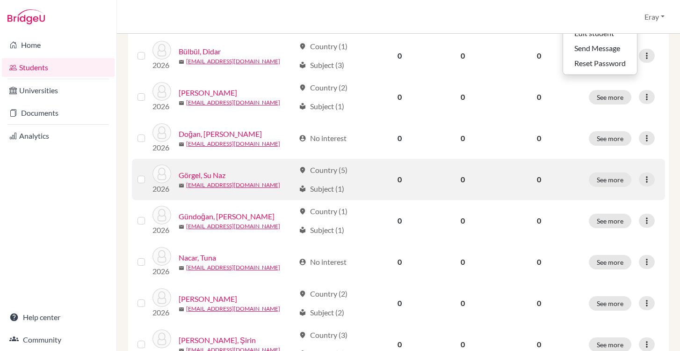
click at [501, 179] on p "0" at bounding box center [539, 179] width 77 height 11
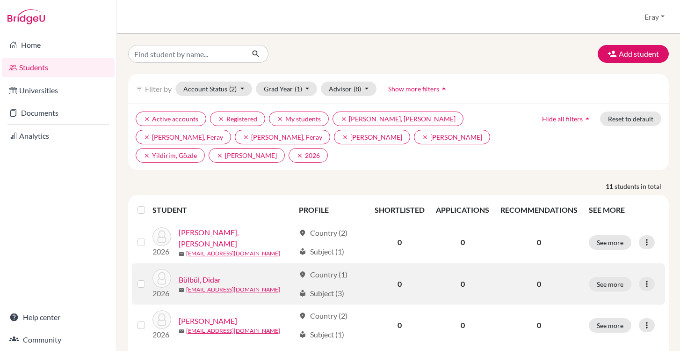
scroll to position [350, 0]
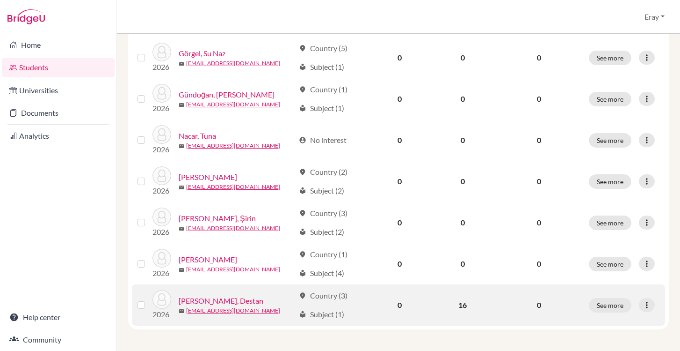
click at [201, 304] on link "[PERSON_NAME], Destan" at bounding box center [221, 300] width 85 height 11
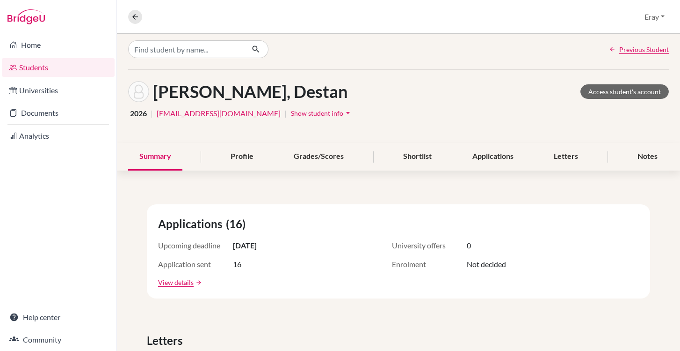
scroll to position [5, 0]
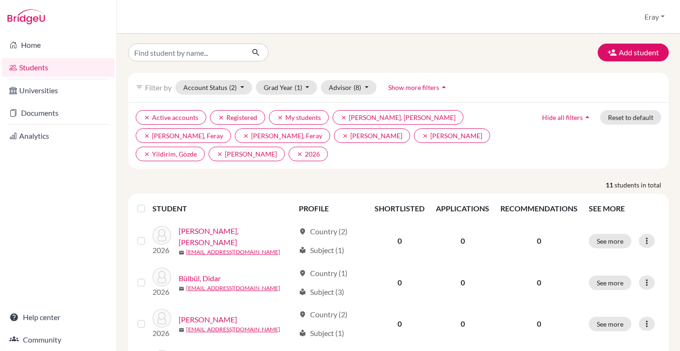
scroll to position [2, 0]
click at [53, 50] on link "Home" at bounding box center [58, 45] width 113 height 19
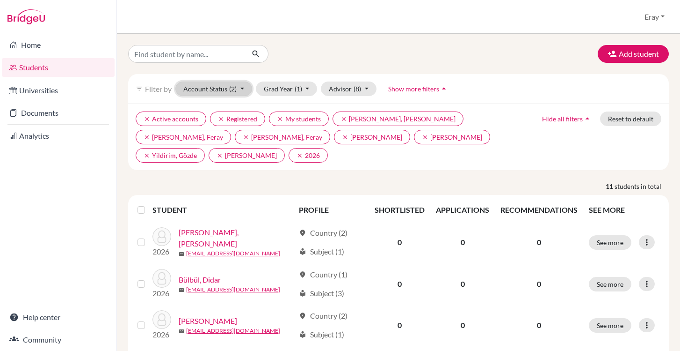
click at [242, 90] on button "Account Status (2)" at bounding box center [214, 88] width 77 height 15
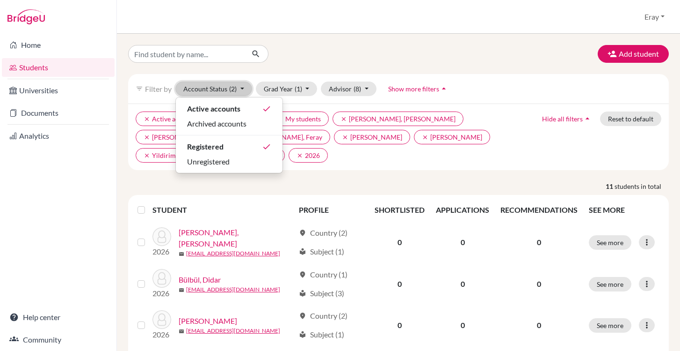
click at [241, 90] on button "Account Status (2)" at bounding box center [214, 88] width 77 height 15
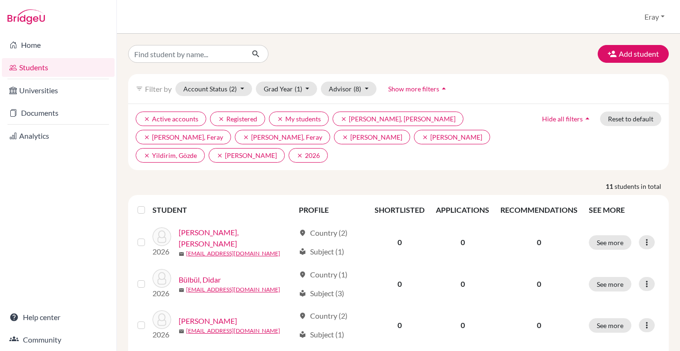
click at [153, 91] on span "Filter by" at bounding box center [158, 88] width 27 height 9
click at [300, 85] on span "(1)" at bounding box center [298, 89] width 7 height 8
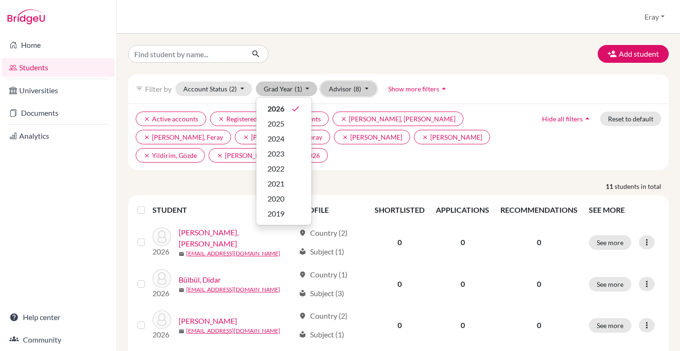
click at [345, 87] on button "Advisor (8)" at bounding box center [349, 88] width 56 height 15
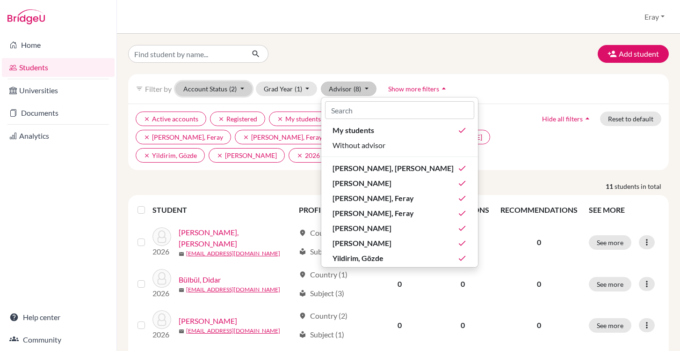
click at [240, 89] on button "Account Status (2)" at bounding box center [214, 88] width 77 height 15
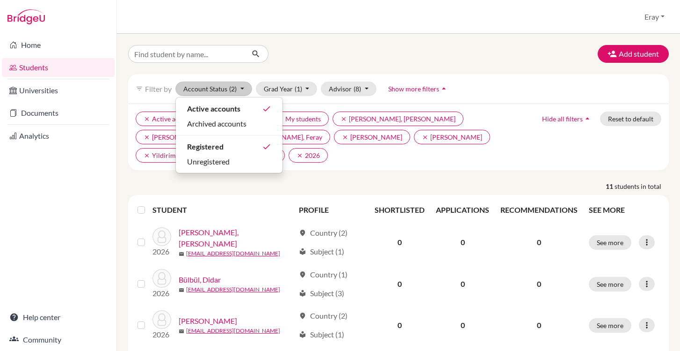
click at [423, 89] on span "Show more filters" at bounding box center [413, 89] width 51 height 8
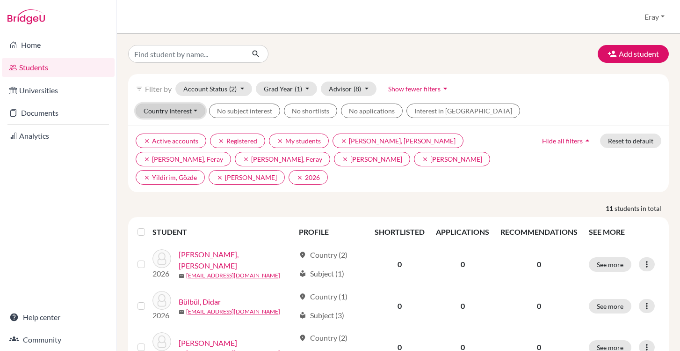
click at [196, 105] on button "Country Interest" at bounding box center [171, 110] width 70 height 15
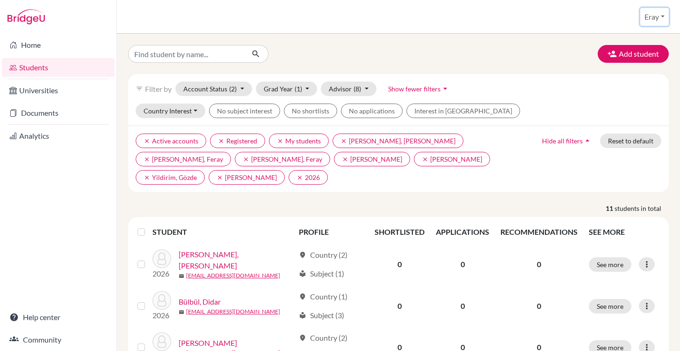
click at [652, 12] on button "Eray" at bounding box center [655, 17] width 29 height 18
click at [651, 13] on button "Eray" at bounding box center [655, 17] width 29 height 18
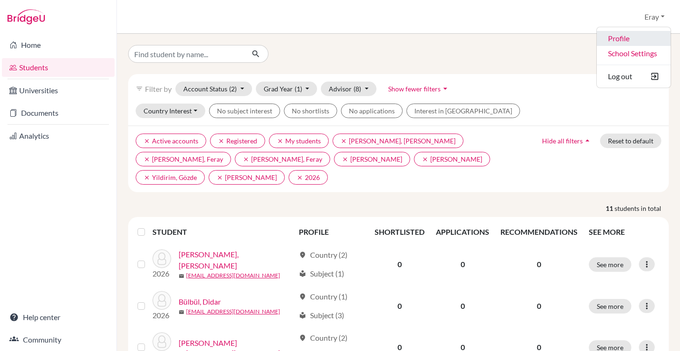
click at [632, 36] on link "Profile" at bounding box center [634, 38] width 74 height 15
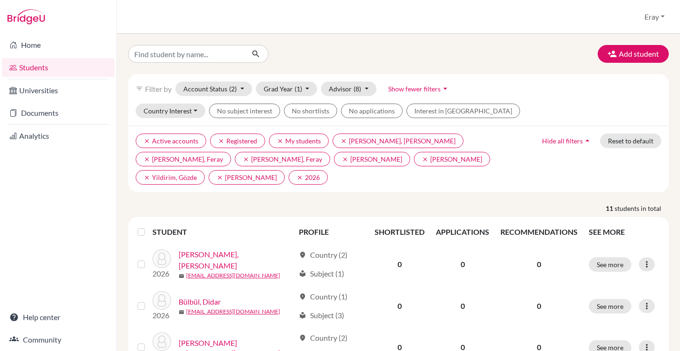
click at [149, 226] on label at bounding box center [149, 226] width 0 height 0
click at [0, 0] on input "checkbox" at bounding box center [0, 0] width 0 height 0
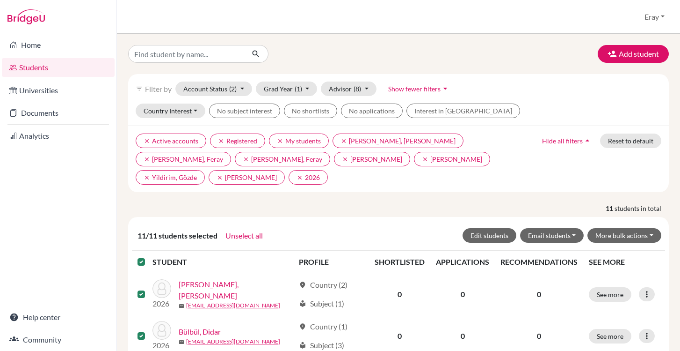
scroll to position [153, 0]
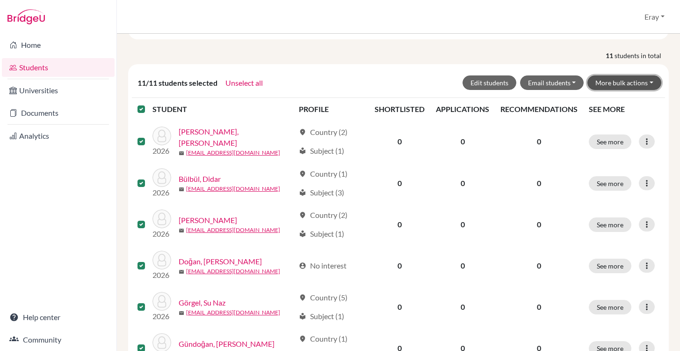
click at [635, 81] on button "More bulk actions" at bounding box center [625, 82] width 74 height 15
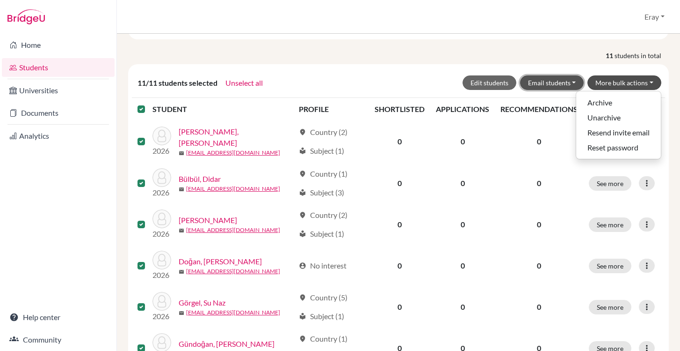
click at [541, 85] on button "Email students" at bounding box center [552, 82] width 64 height 15
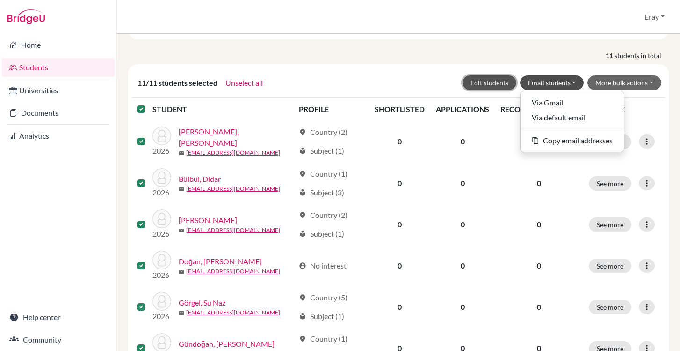
click at [491, 82] on button "Edit students" at bounding box center [490, 82] width 54 height 15
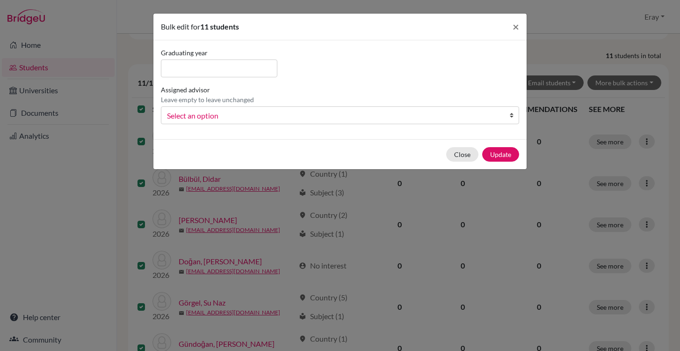
click at [431, 104] on div "Assigned advisor Leave empty to leave unchanged Erdem, Ayşegül Kocamanoğlu, Era…" at bounding box center [340, 104] width 363 height 39
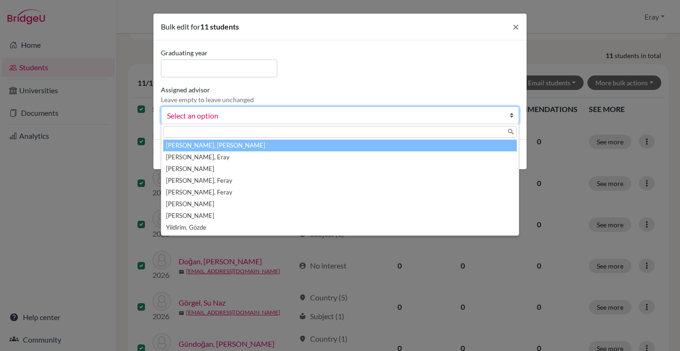
click at [432, 110] on span "Select an option" at bounding box center [334, 116] width 334 height 12
click at [458, 111] on span "Select an option" at bounding box center [334, 116] width 334 height 12
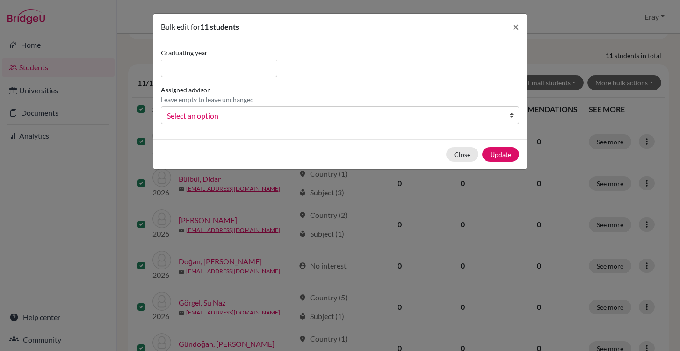
click at [459, 112] on span "Select an option" at bounding box center [334, 116] width 334 height 12
click at [515, 23] on span "×" at bounding box center [516, 27] width 7 height 14
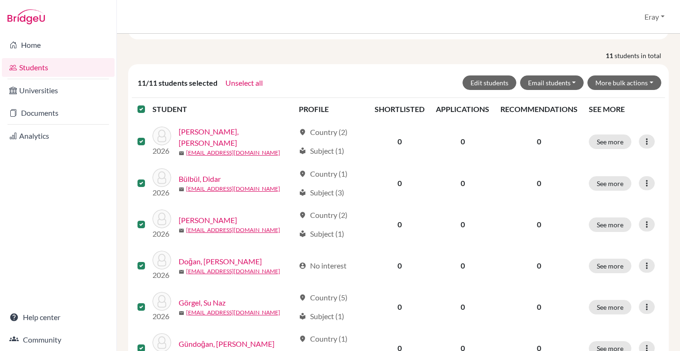
click at [357, 58] on p "11 students in total" at bounding box center [398, 56] width 555 height 10
click at [149, 108] on th at bounding box center [142, 109] width 21 height 22
click at [149, 103] on label at bounding box center [149, 103] width 0 height 0
click at [0, 0] on input "checkbox" at bounding box center [0, 0] width 0 height 0
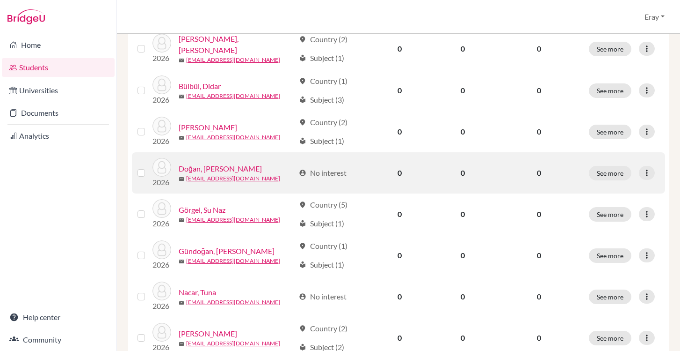
scroll to position [0, 0]
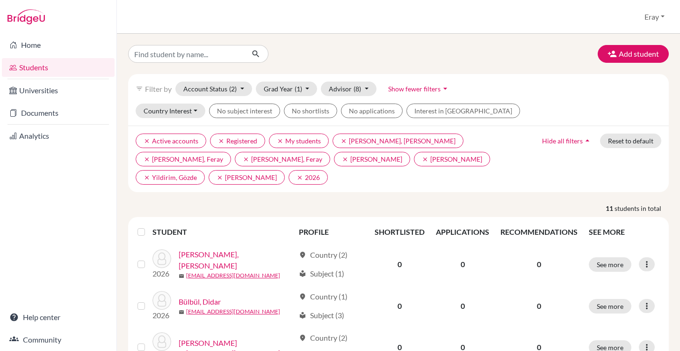
click at [429, 88] on span "Show fewer filters" at bounding box center [414, 89] width 52 height 8
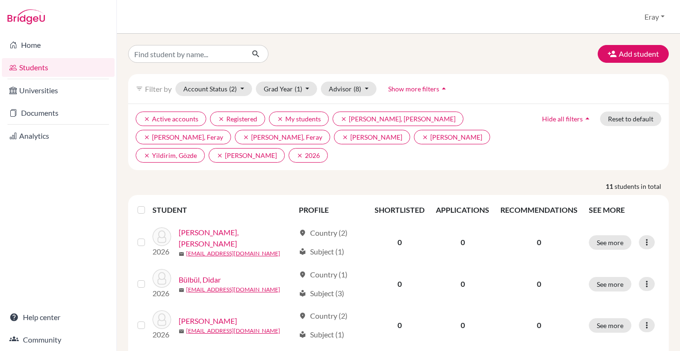
click at [136, 84] on div "filter_list Filter by" at bounding box center [154, 88] width 36 height 11
click at [138, 85] on icon "filter_list" at bounding box center [139, 88] width 7 height 7
click at [237, 91] on span "(2)" at bounding box center [232, 89] width 7 height 8
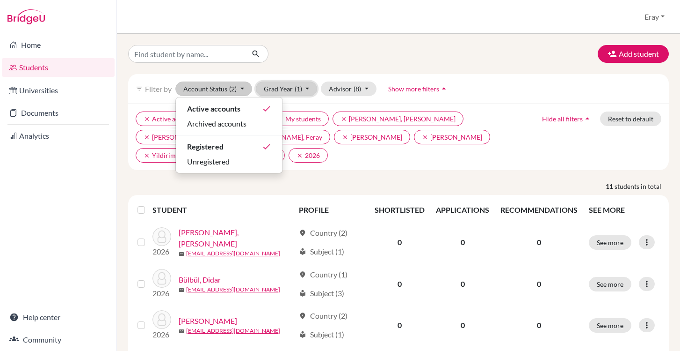
click at [291, 91] on button "Grad Year (1)" at bounding box center [287, 88] width 62 height 15
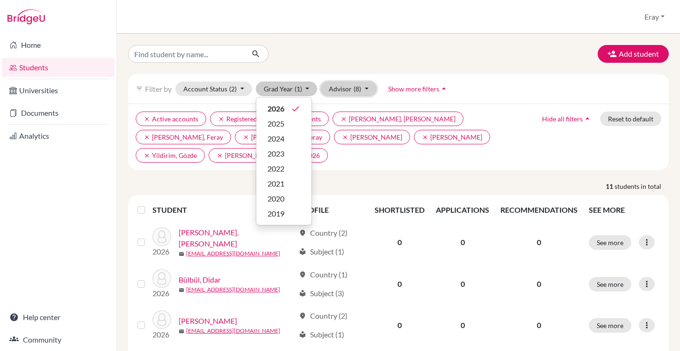
click at [348, 92] on button "Advisor (8)" at bounding box center [349, 88] width 56 height 15
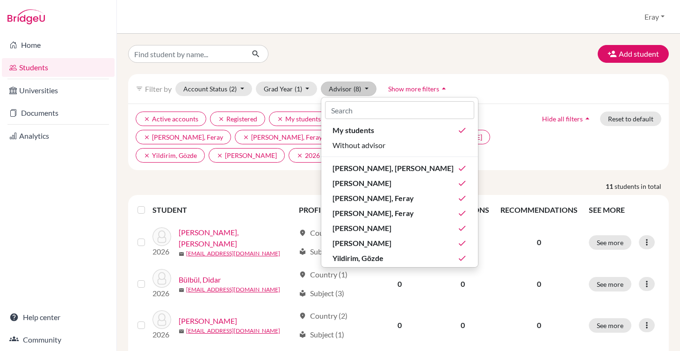
click at [427, 88] on span "Show more filters" at bounding box center [413, 89] width 51 height 8
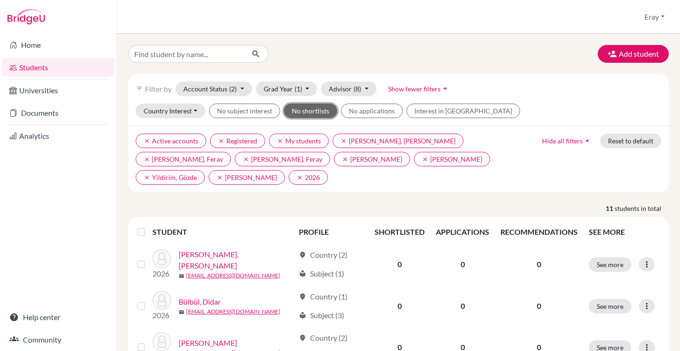
click at [309, 109] on button "No shortlists" at bounding box center [310, 110] width 53 height 15
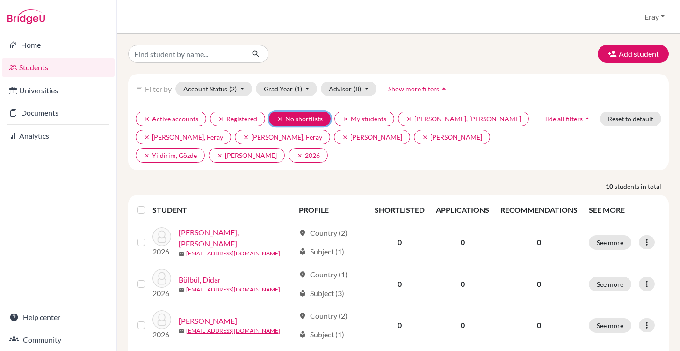
click at [279, 120] on icon "clear" at bounding box center [280, 119] width 7 height 7
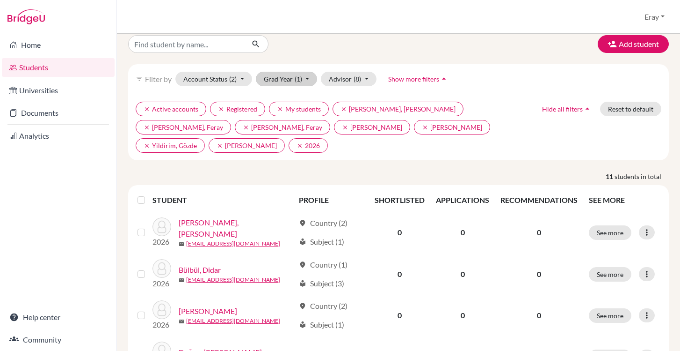
scroll to position [11, 0]
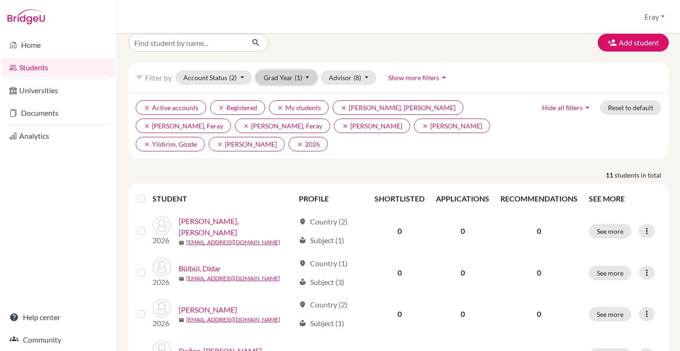
click at [286, 74] on button "Grad Year (1)" at bounding box center [287, 77] width 62 height 15
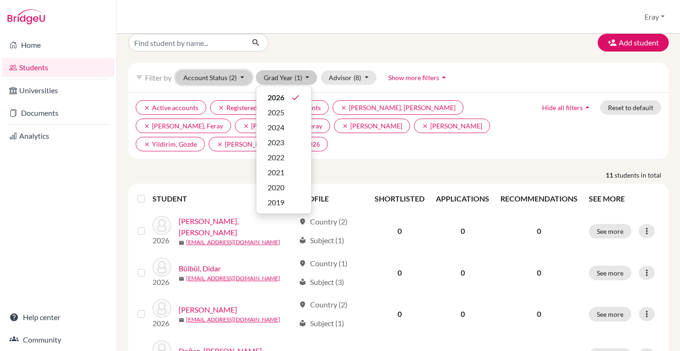
click at [229, 76] on span "(2)" at bounding box center [232, 77] width 7 height 8
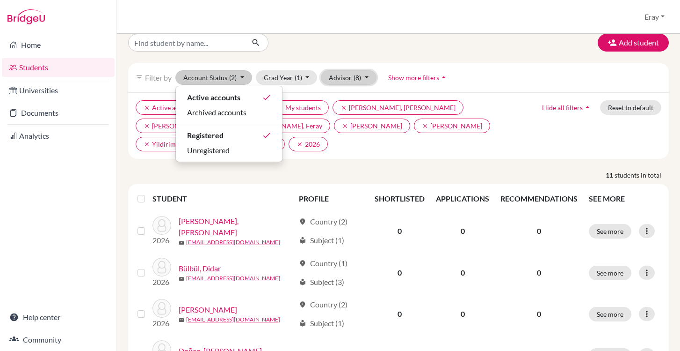
click at [343, 73] on button "Advisor (8)" at bounding box center [349, 77] width 56 height 15
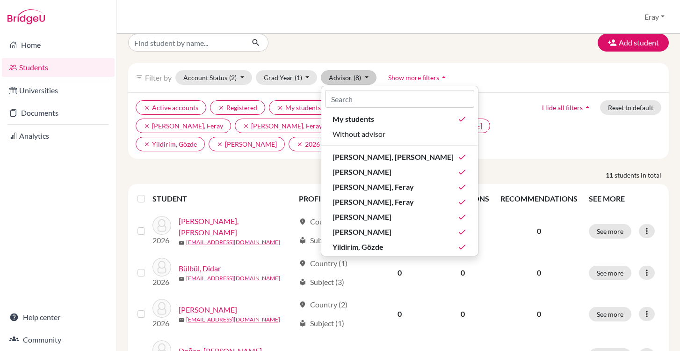
click at [429, 76] on span "Show more filters" at bounding box center [413, 77] width 51 height 8
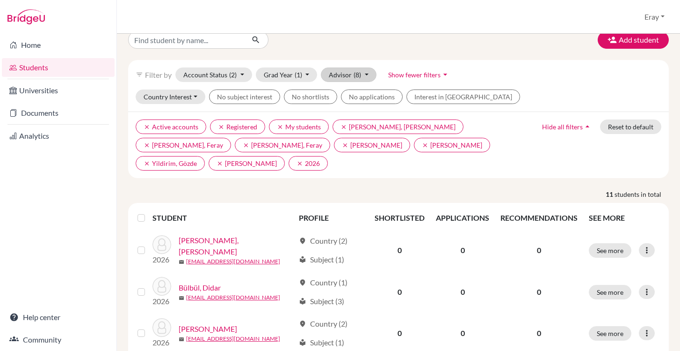
scroll to position [0, 0]
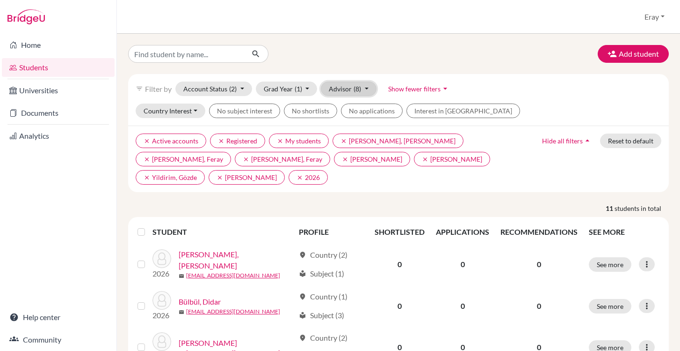
click at [356, 90] on span "(8)" at bounding box center [357, 89] width 7 height 8
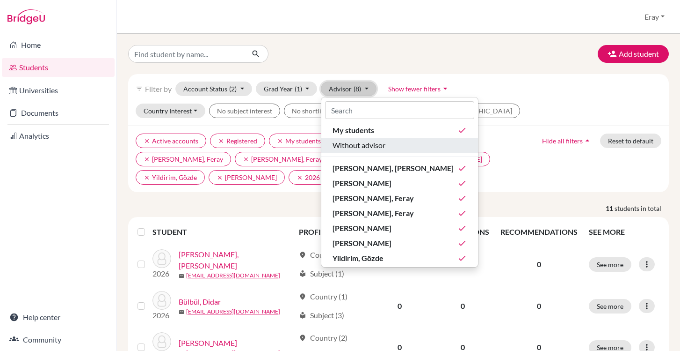
scroll to position [2, 0]
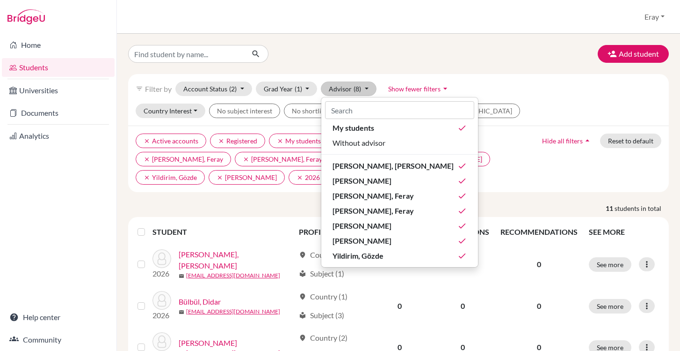
click at [106, 178] on div "Home Students Universities Documents Analytics Help center Community" at bounding box center [58, 192] width 117 height 317
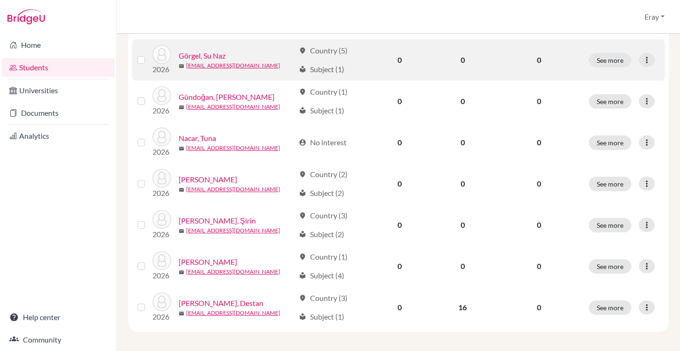
scroll to position [372, 0]
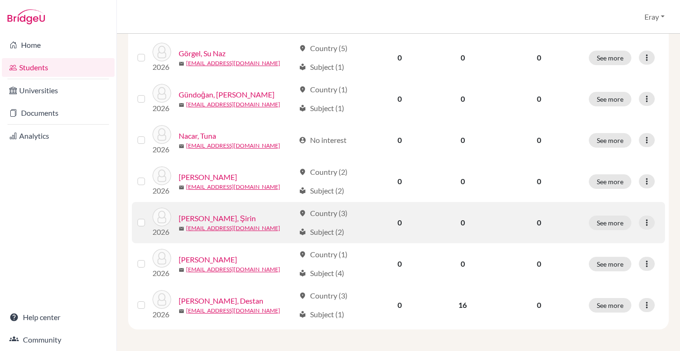
click at [215, 216] on link "[PERSON_NAME], Şirin" at bounding box center [217, 217] width 77 height 11
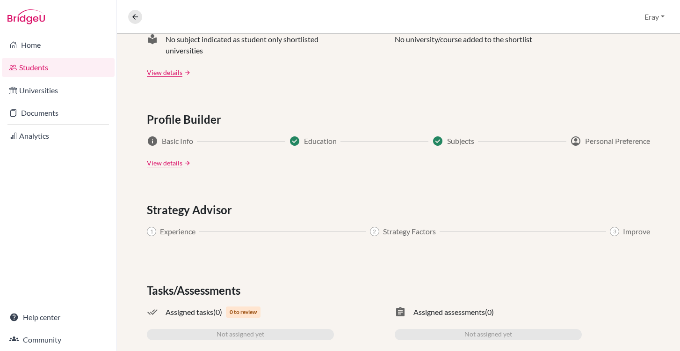
scroll to position [473, 0]
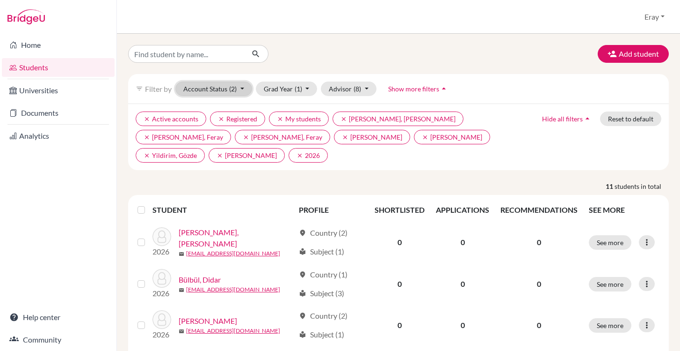
click at [217, 85] on button "Account Status (2)" at bounding box center [214, 88] width 77 height 15
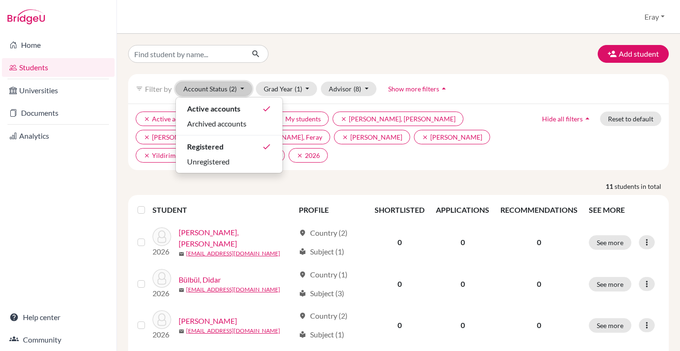
click at [217, 85] on button "Account Status (2)" at bounding box center [214, 88] width 77 height 15
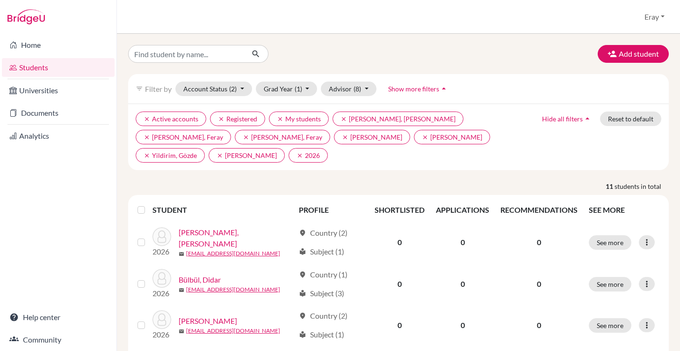
click at [136, 89] on icon "filter_list" at bounding box center [139, 88] width 7 height 7
click at [424, 90] on span "Show more filters" at bounding box center [413, 89] width 51 height 8
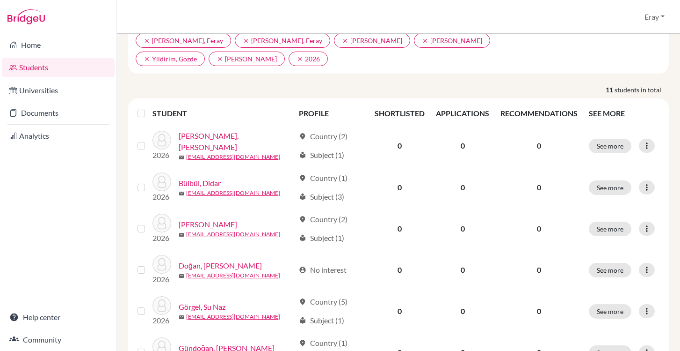
scroll to position [197, 0]
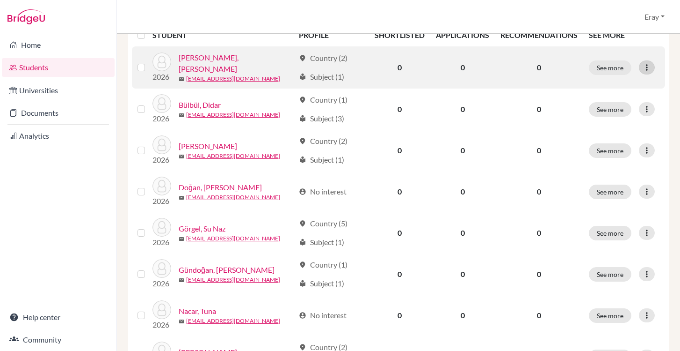
click at [640, 72] on div at bounding box center [647, 67] width 16 height 14
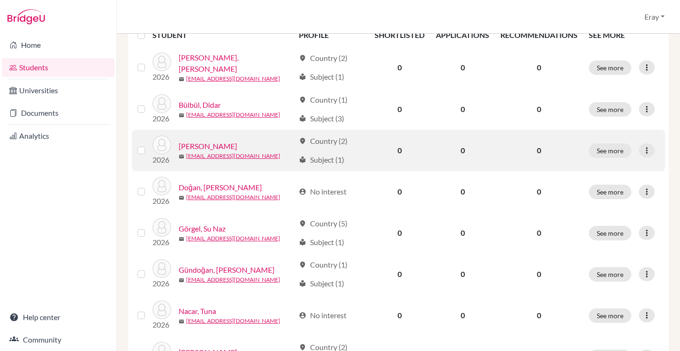
click at [196, 144] on link "[PERSON_NAME]" at bounding box center [208, 145] width 59 height 11
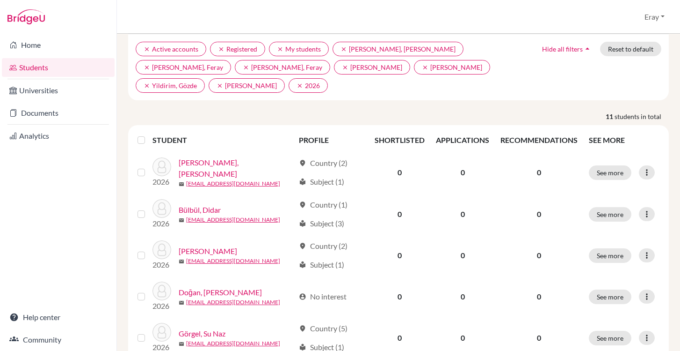
scroll to position [159, 0]
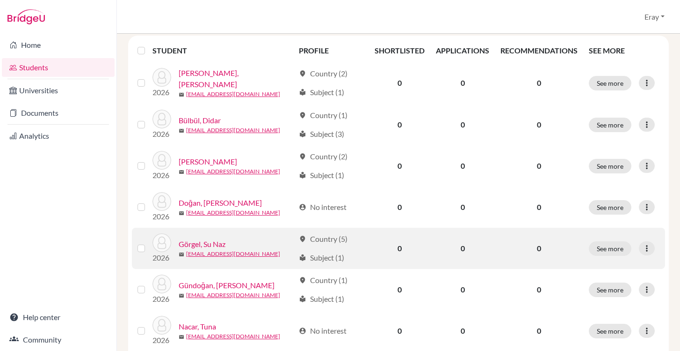
click at [217, 242] on link "Görgel, Su Naz" at bounding box center [202, 243] width 47 height 11
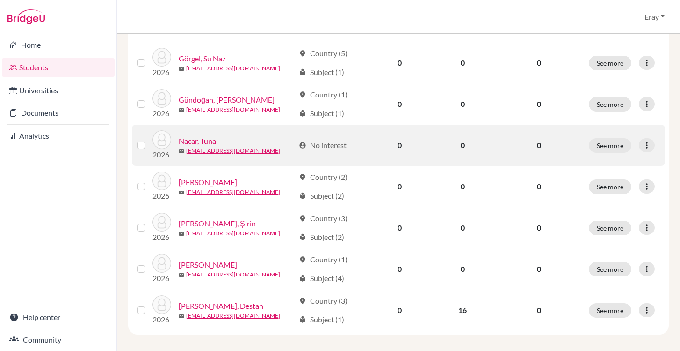
scroll to position [350, 0]
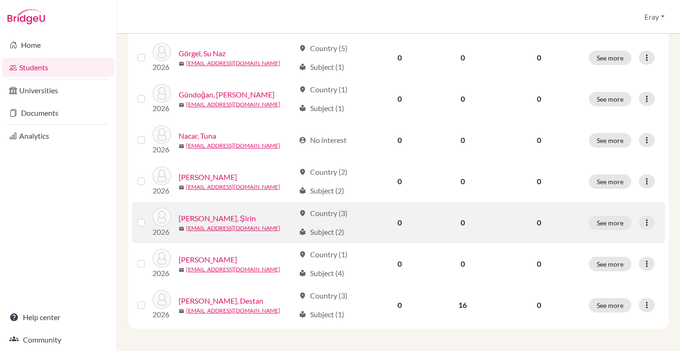
click at [215, 216] on link "[PERSON_NAME], Şirin" at bounding box center [217, 217] width 77 height 11
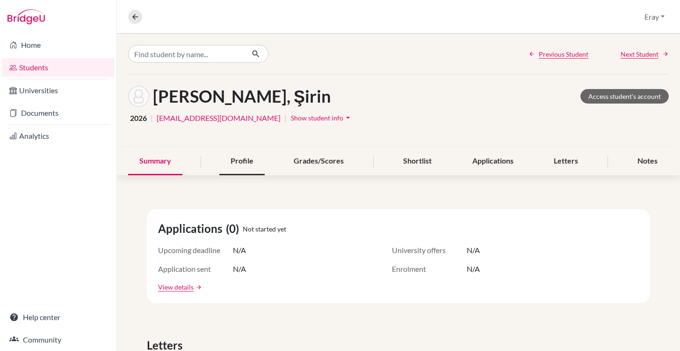
click at [236, 159] on div "Profile" at bounding box center [241, 161] width 45 height 28
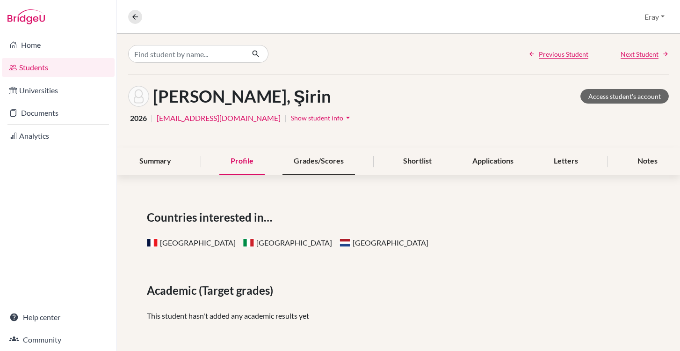
click at [315, 161] on div "Grades/Scores" at bounding box center [319, 161] width 73 height 28
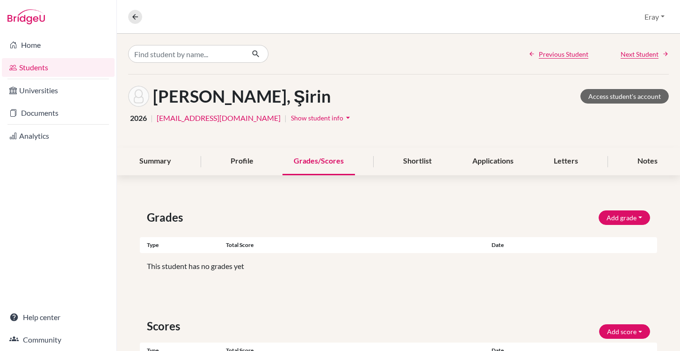
click at [267, 168] on div "Summary Profile Grades/Scores Shortlist Applications Letters Notes" at bounding box center [398, 161] width 541 height 28
click at [235, 166] on div "Profile" at bounding box center [241, 161] width 45 height 28
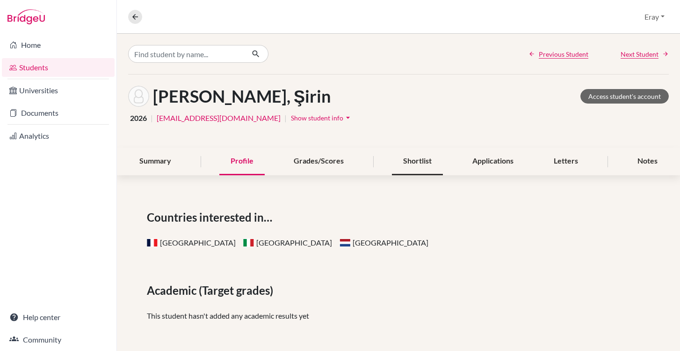
click at [394, 159] on div "Shortlist" at bounding box center [417, 161] width 51 height 28
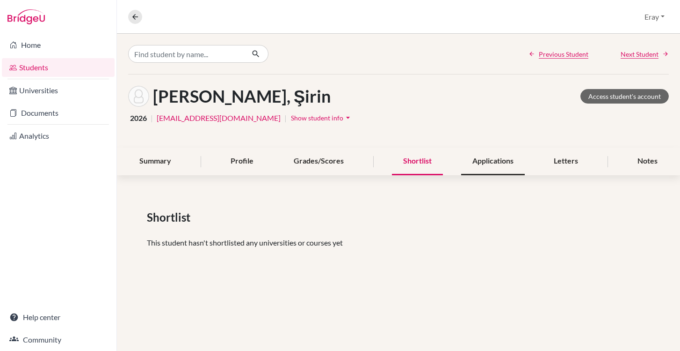
click at [490, 160] on div "Applications" at bounding box center [493, 161] width 64 height 28
click at [553, 160] on div "Letters" at bounding box center [566, 161] width 47 height 28
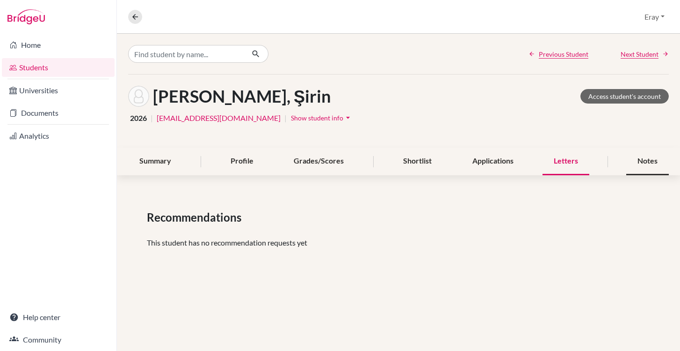
click at [645, 161] on div "Notes" at bounding box center [648, 161] width 43 height 28
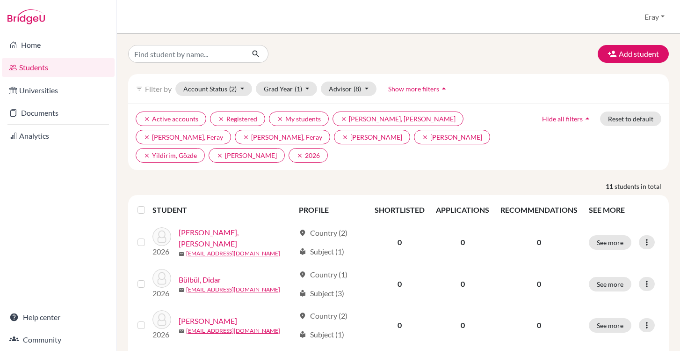
scroll to position [350, 0]
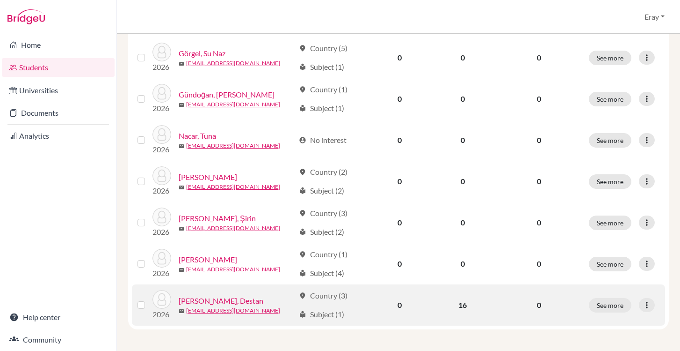
click at [200, 301] on link "[PERSON_NAME], Destan" at bounding box center [221, 300] width 85 height 11
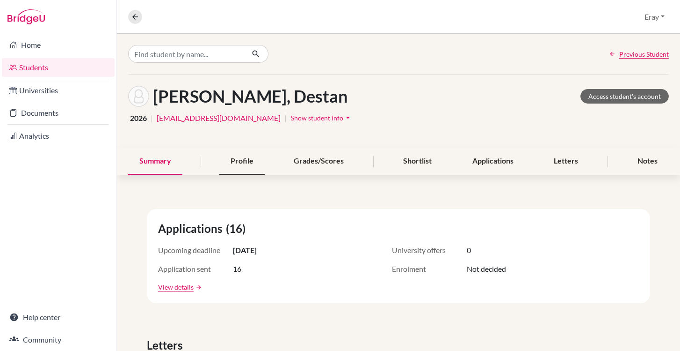
click at [243, 166] on div "Profile" at bounding box center [241, 161] width 45 height 28
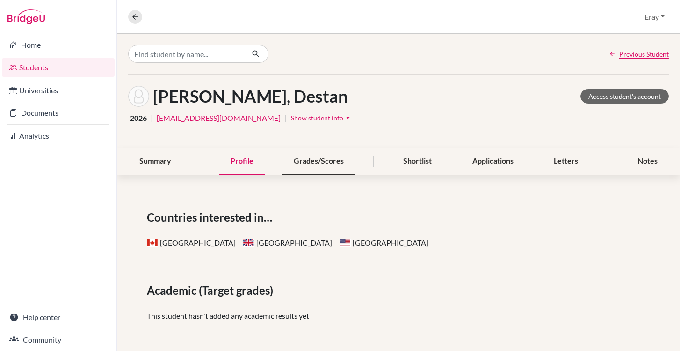
click at [316, 161] on div "Grades/Scores" at bounding box center [319, 161] width 73 height 28
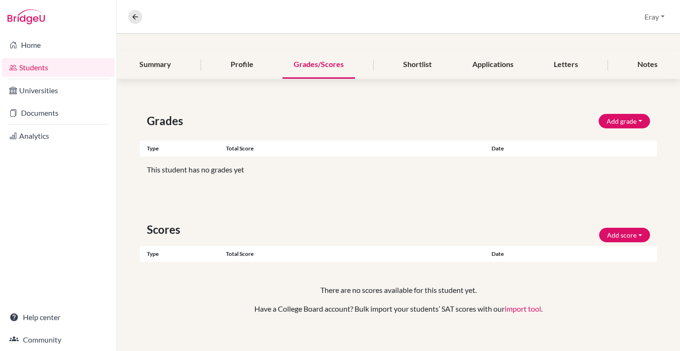
scroll to position [105, 0]
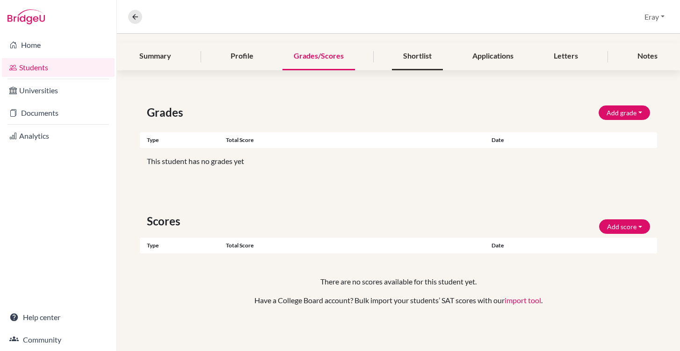
click at [415, 62] on div "Shortlist" at bounding box center [417, 57] width 51 height 28
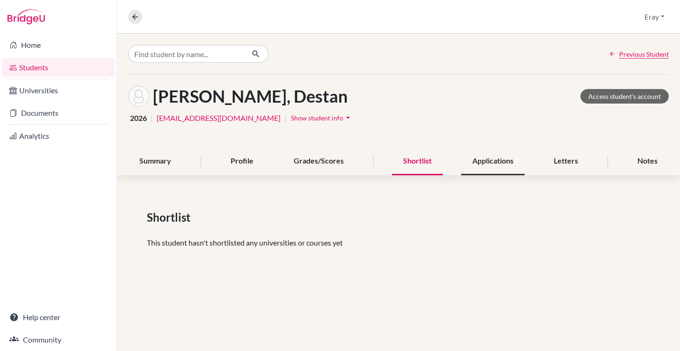
click at [483, 155] on div "Applications" at bounding box center [493, 161] width 64 height 28
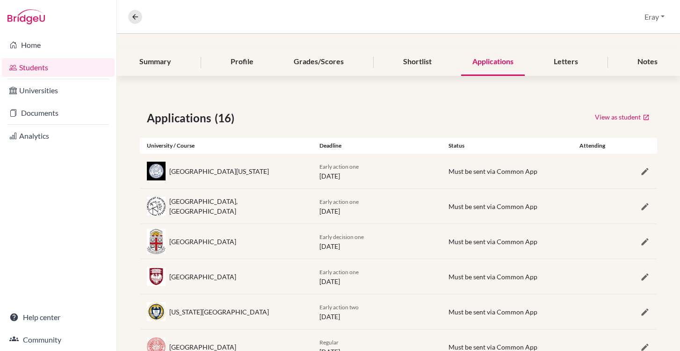
scroll to position [73, 0]
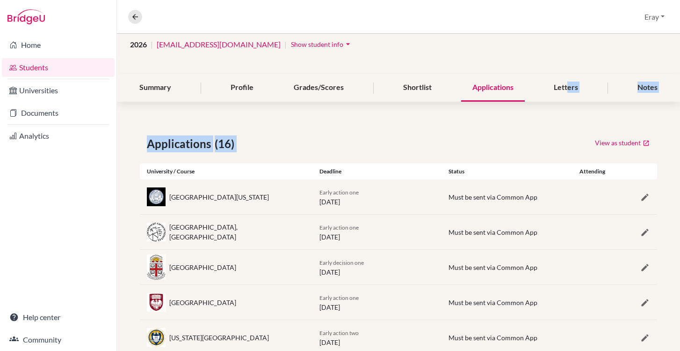
drag, startPoint x: 561, startPoint y: 84, endPoint x: 555, endPoint y: 125, distance: 41.6
click at [62, 63] on link "Students" at bounding box center [58, 67] width 113 height 19
